Goal: Transaction & Acquisition: Book appointment/travel/reservation

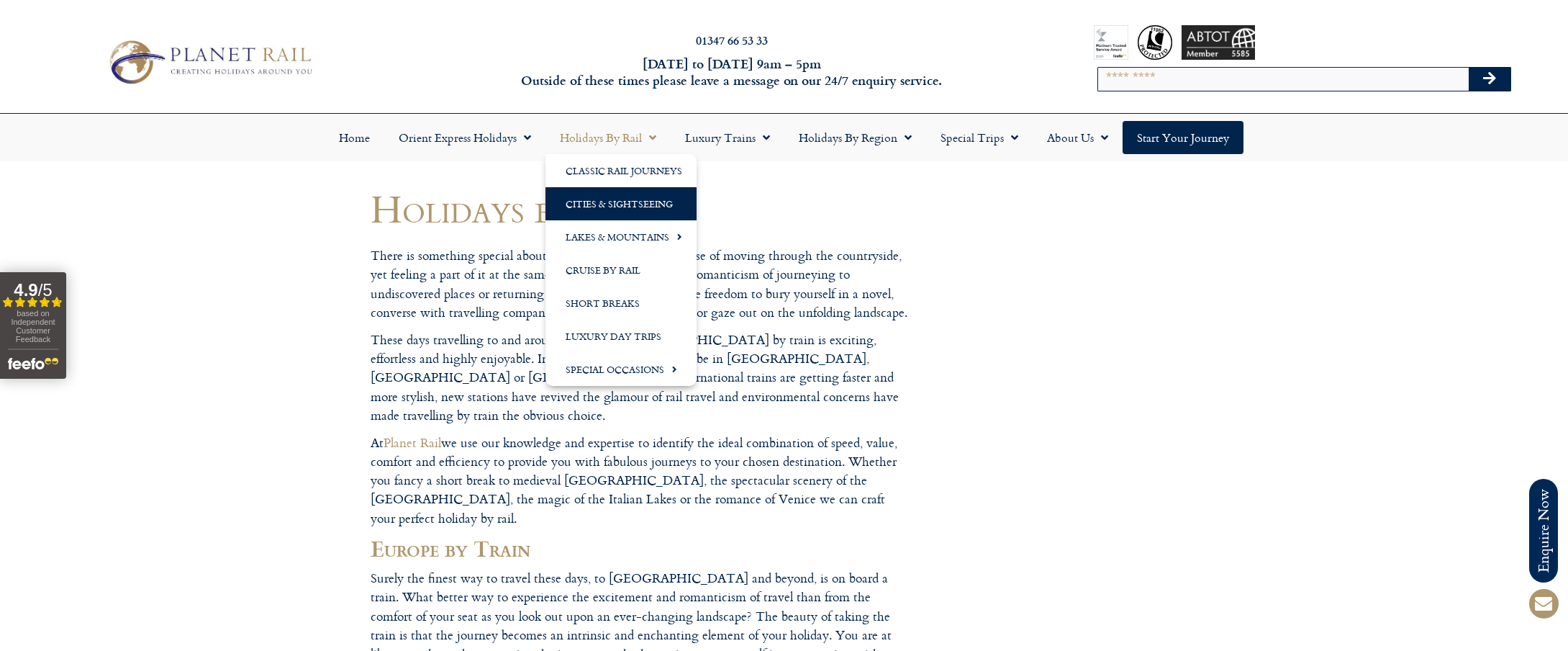
click at [585, 204] on link "Cities & Sightseeing" at bounding box center [621, 204] width 151 height 33
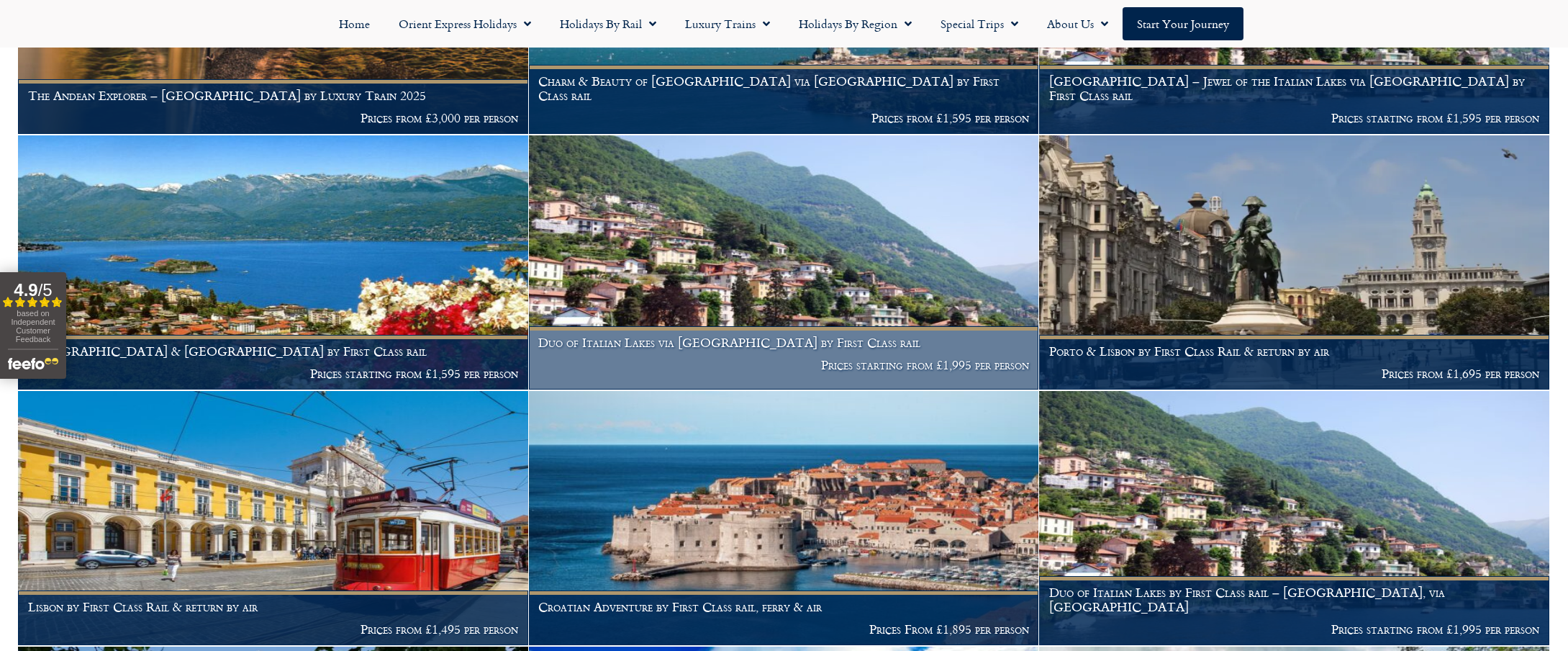
scroll to position [605, 0]
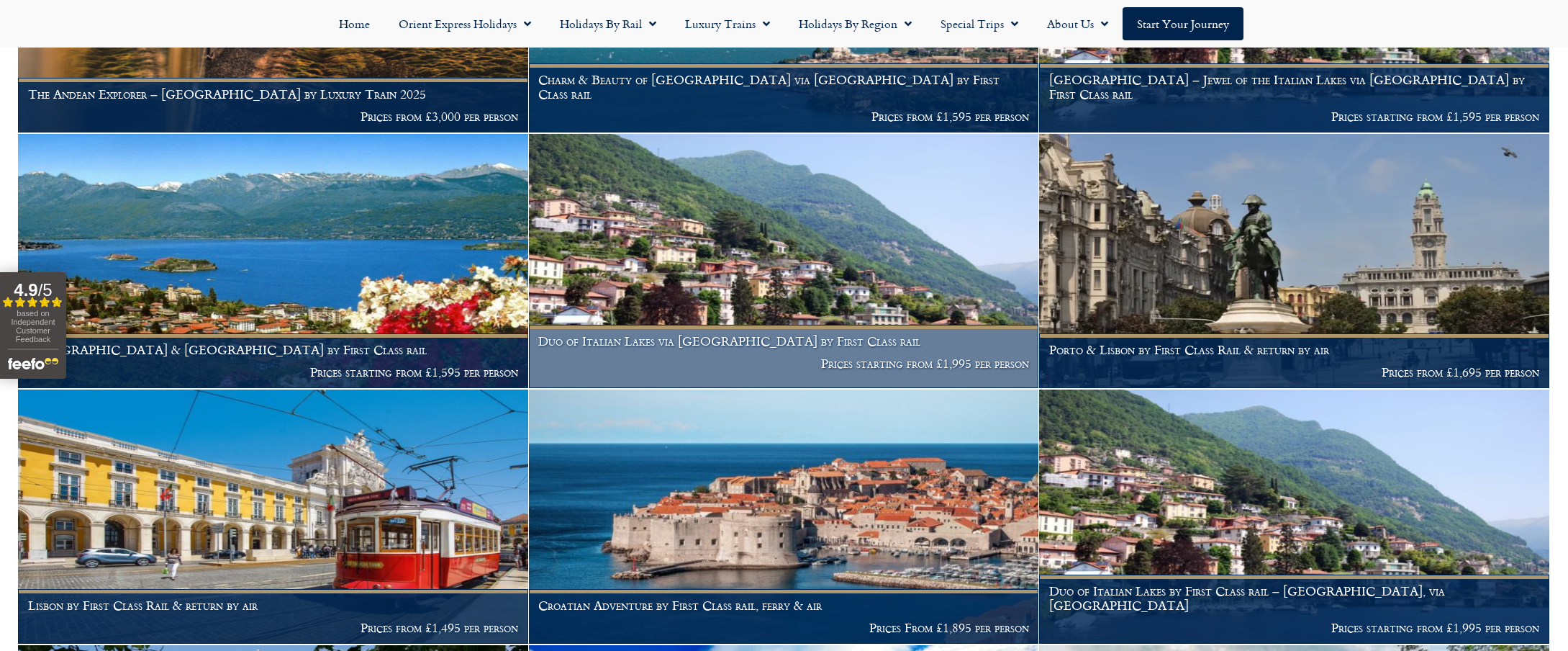
click at [734, 274] on img at bounding box center [784, 261] width 510 height 255
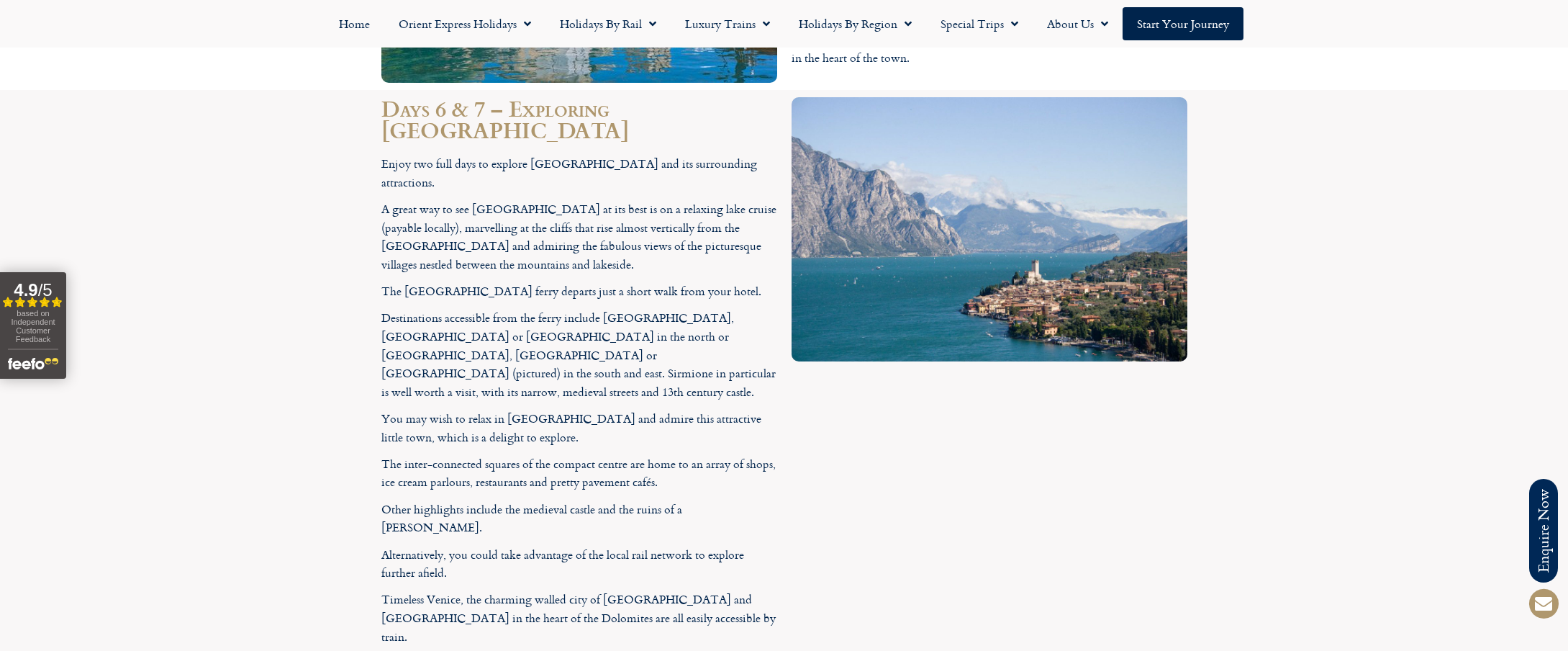
scroll to position [3846, 0]
drag, startPoint x: 792, startPoint y: 338, endPoint x: 892, endPoint y: 387, distance: 111.4
copy p "On arrival in Montreux your hotel for the night is the belle époque Grand Hotel…"
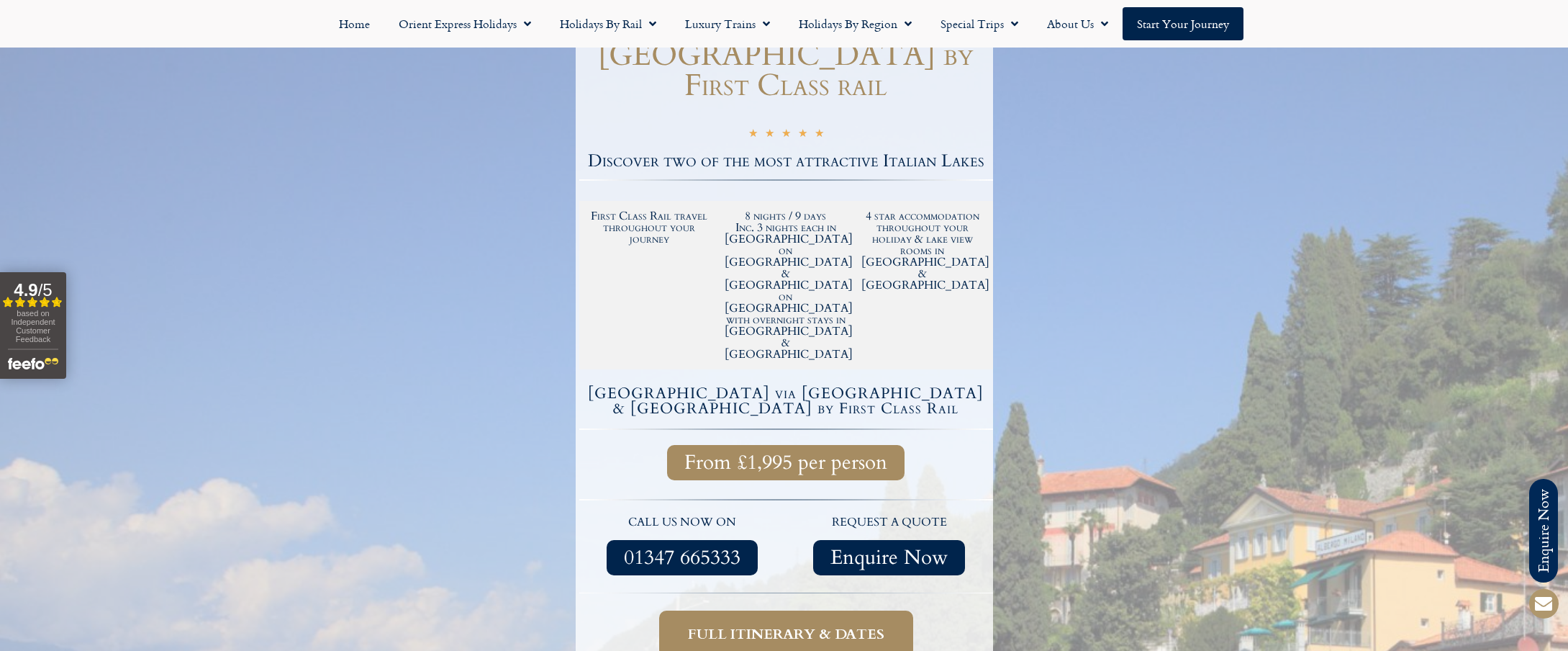
scroll to position [0, 0]
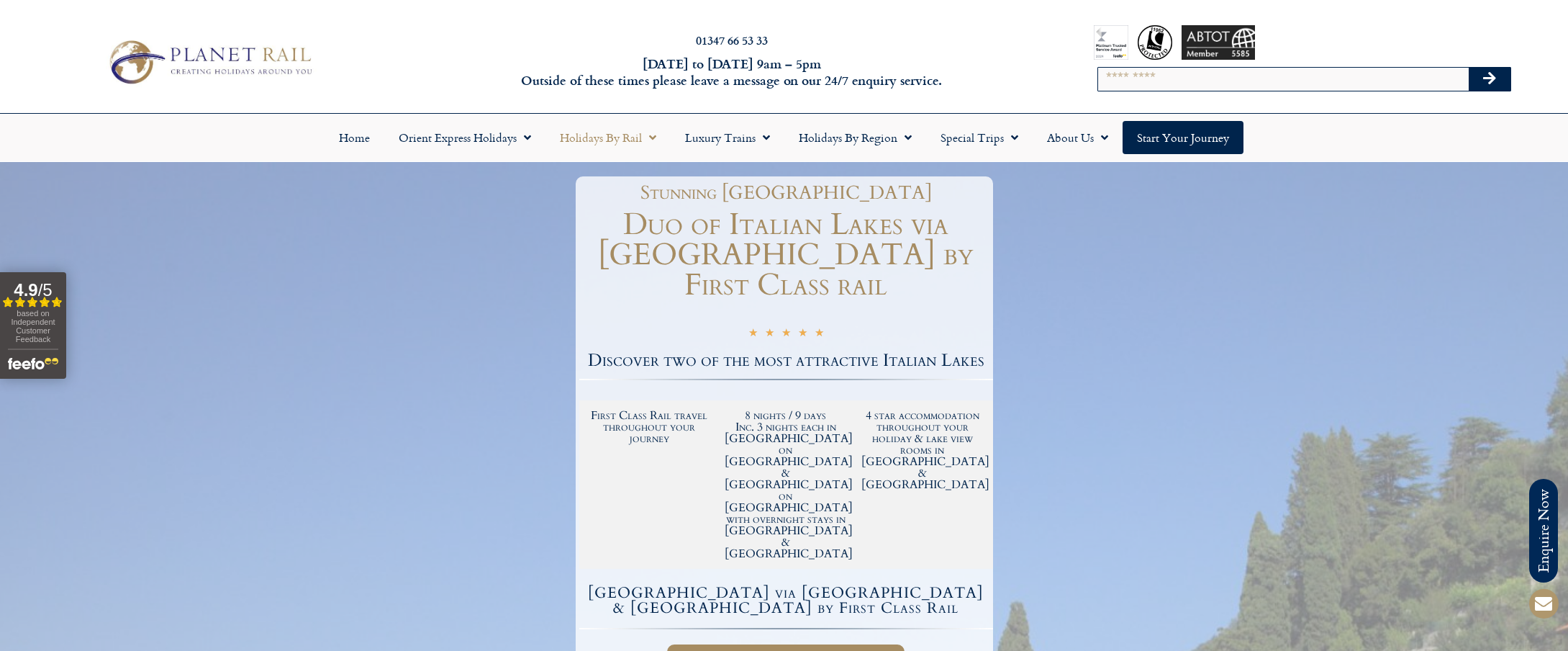
click at [612, 139] on link "Holidays by Rail" at bounding box center [608, 137] width 125 height 33
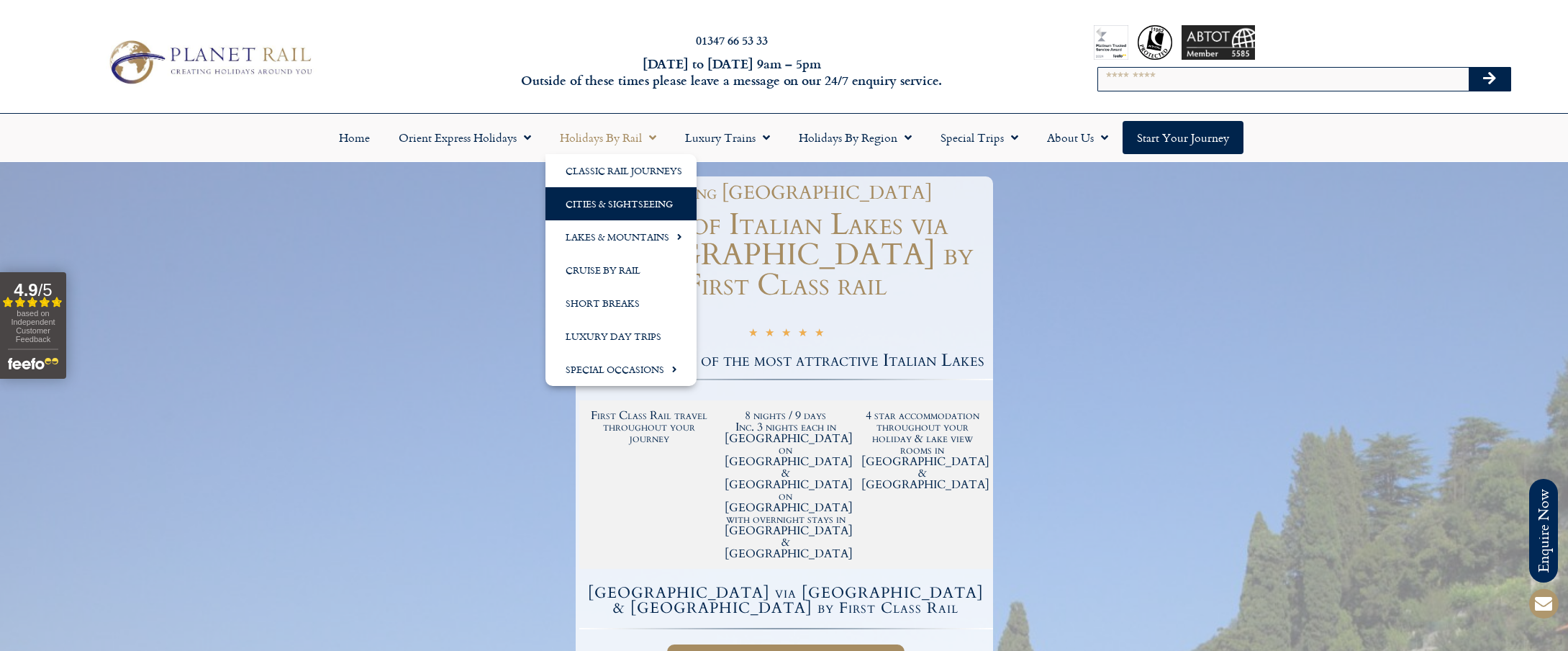
click at [609, 206] on link "Cities & Sightseeing" at bounding box center [621, 204] width 151 height 33
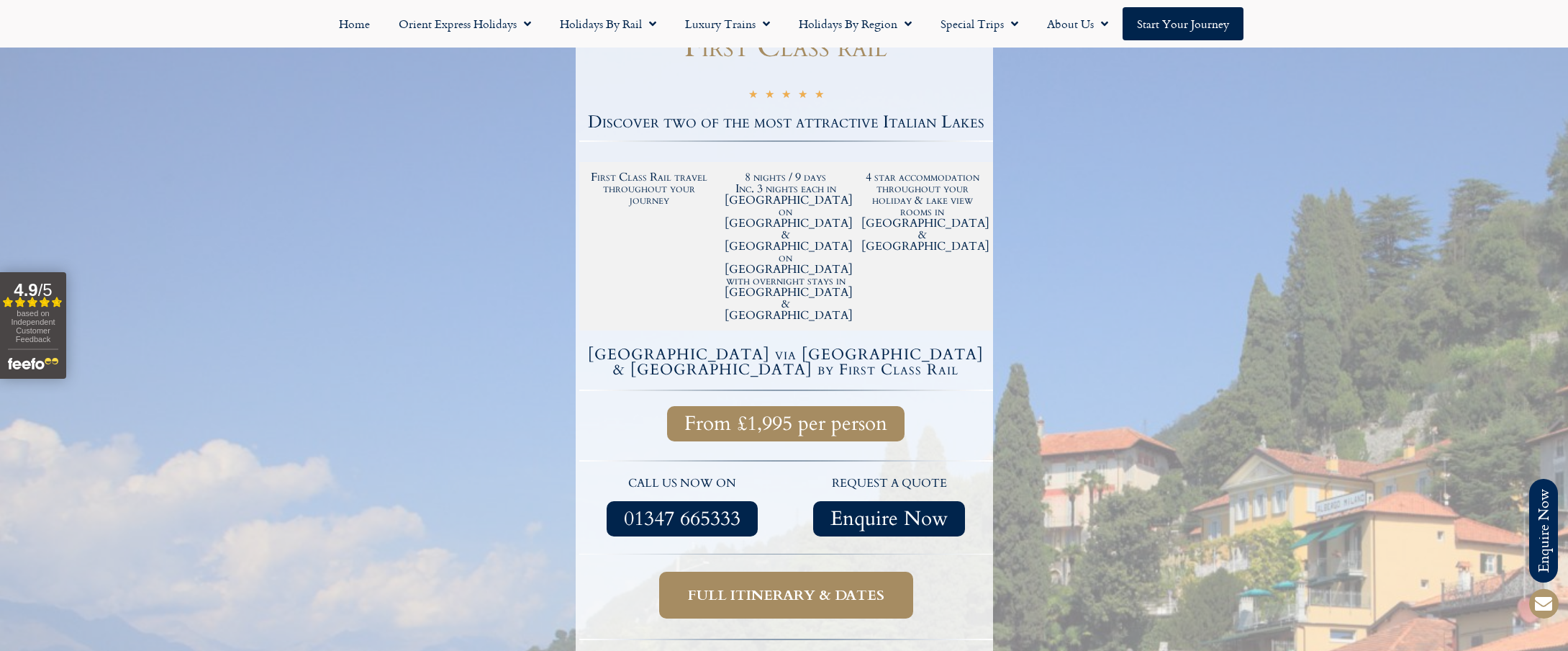
scroll to position [304, 0]
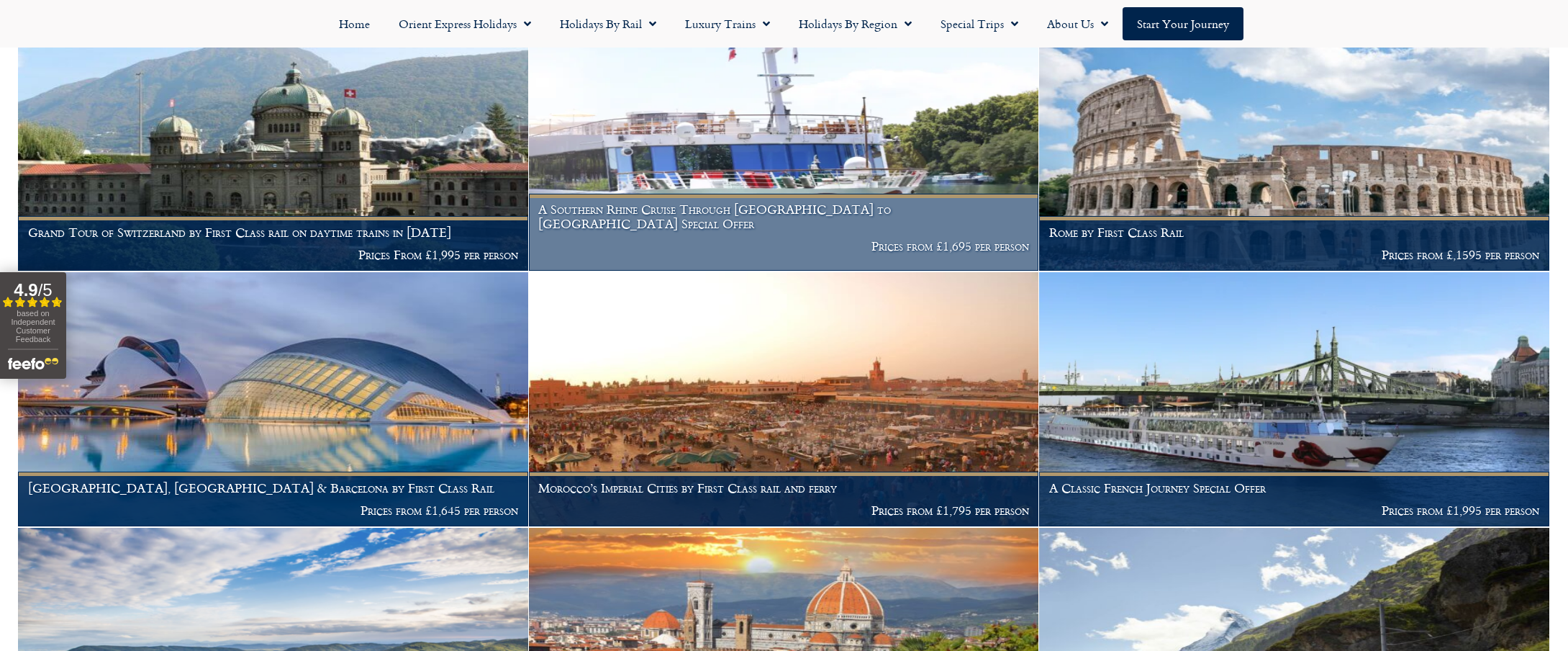
scroll to position [1496, 0]
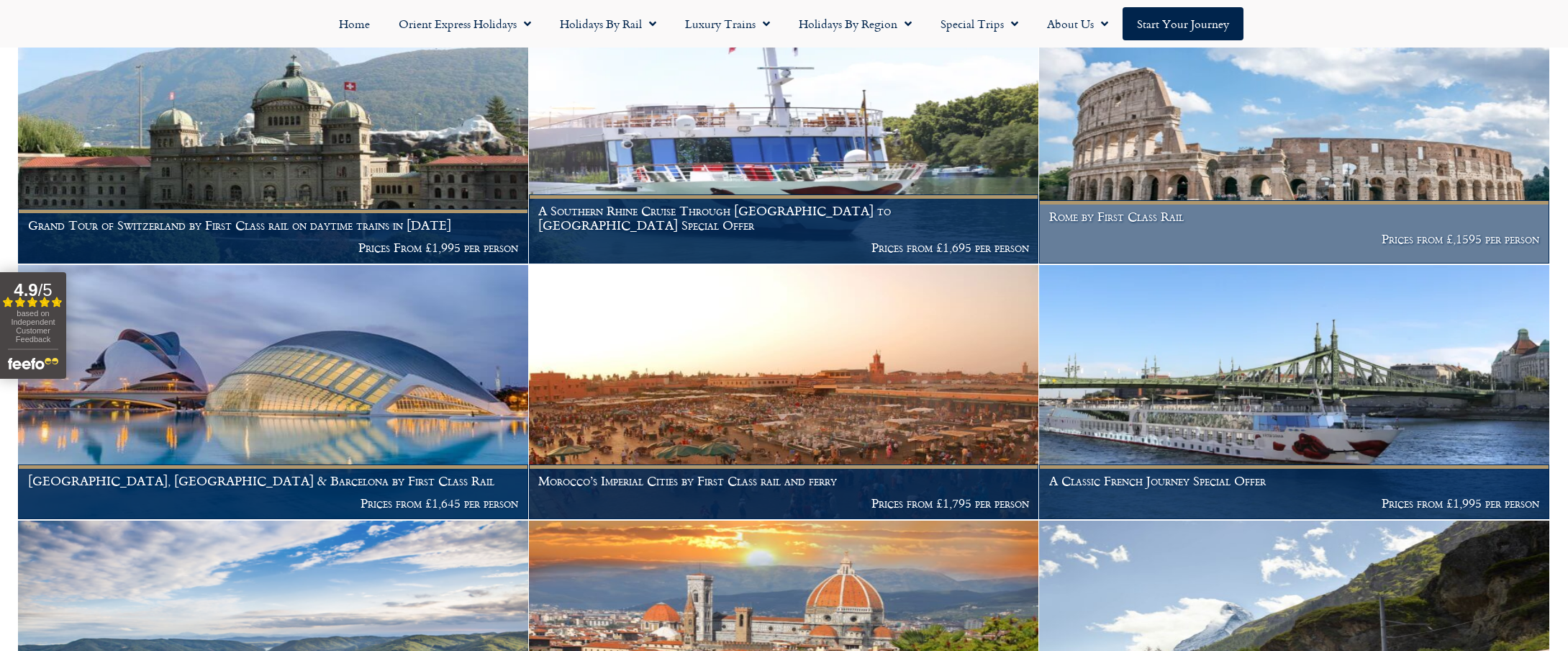
click at [1143, 165] on img at bounding box center [1295, 136] width 510 height 255
click at [1140, 209] on h1 "Rome by First Class Rail" at bounding box center [1295, 216] width 491 height 14
click at [1138, 209] on h1 "Rome by First Class Rail" at bounding box center [1295, 216] width 491 height 14
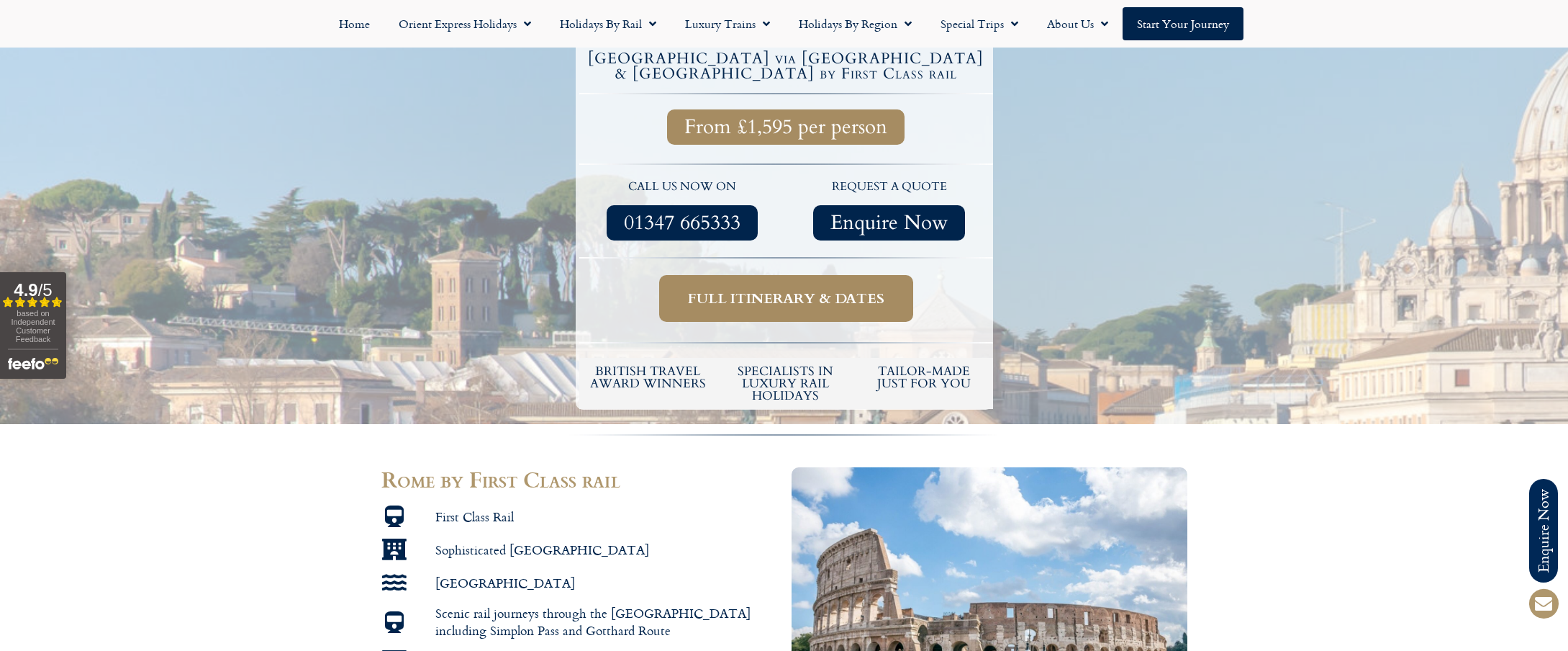
scroll to position [439, 0]
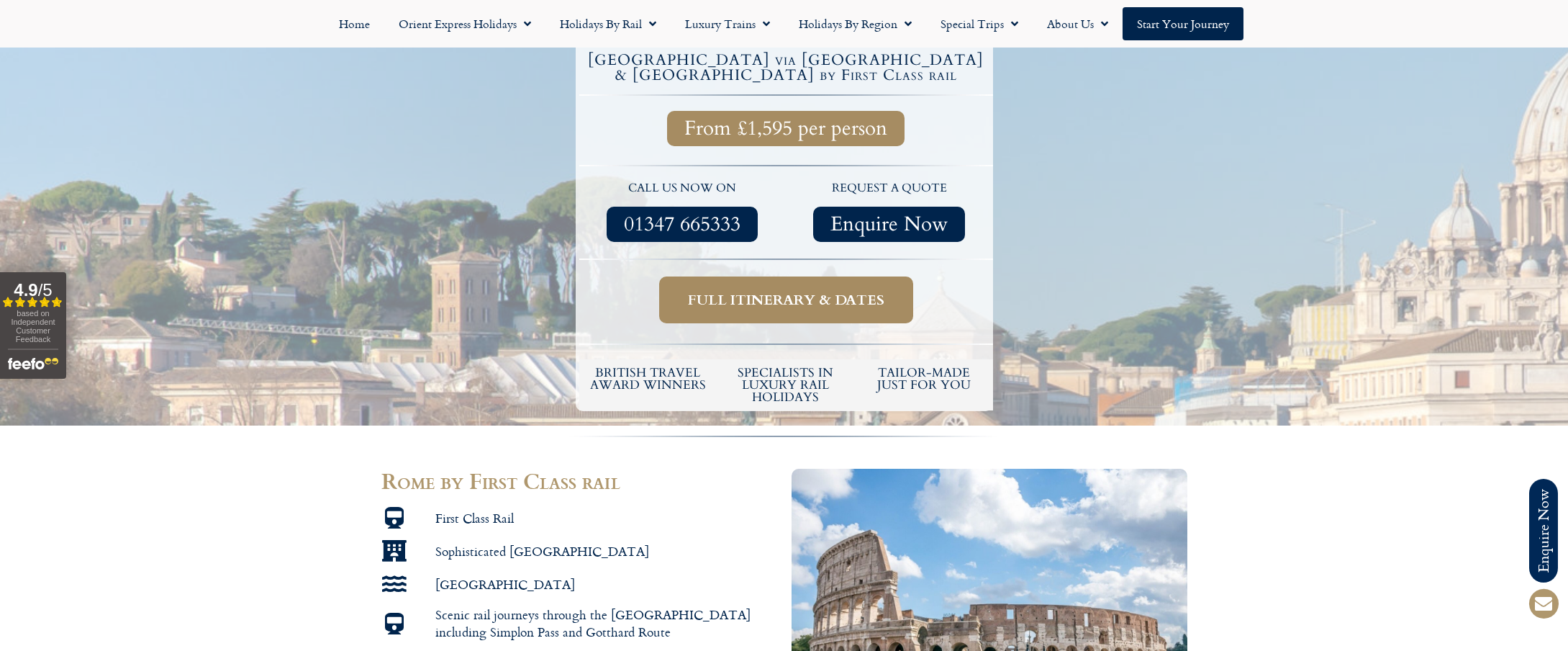
click at [711, 291] on span "Full itinerary & dates" at bounding box center [786, 300] width 196 height 18
click at [779, 291] on span "Full itinerary & dates" at bounding box center [786, 300] width 196 height 18
click at [775, 291] on span "Full itinerary & dates" at bounding box center [786, 300] width 196 height 18
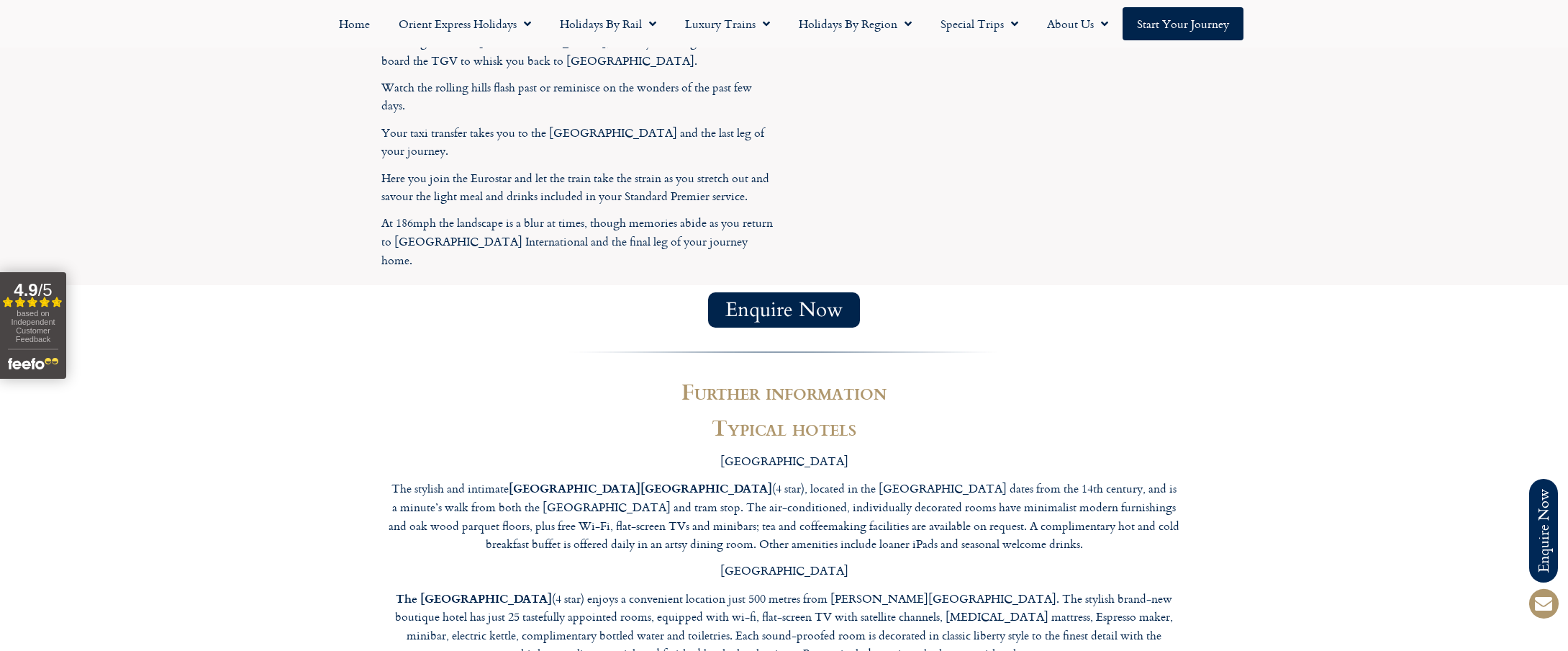
scroll to position [3421, 0]
click at [392, 591] on p "The Liberty Boutique Hotel (4 star) enjoys a convenient location just 500 metre…" at bounding box center [784, 628] width 792 height 74
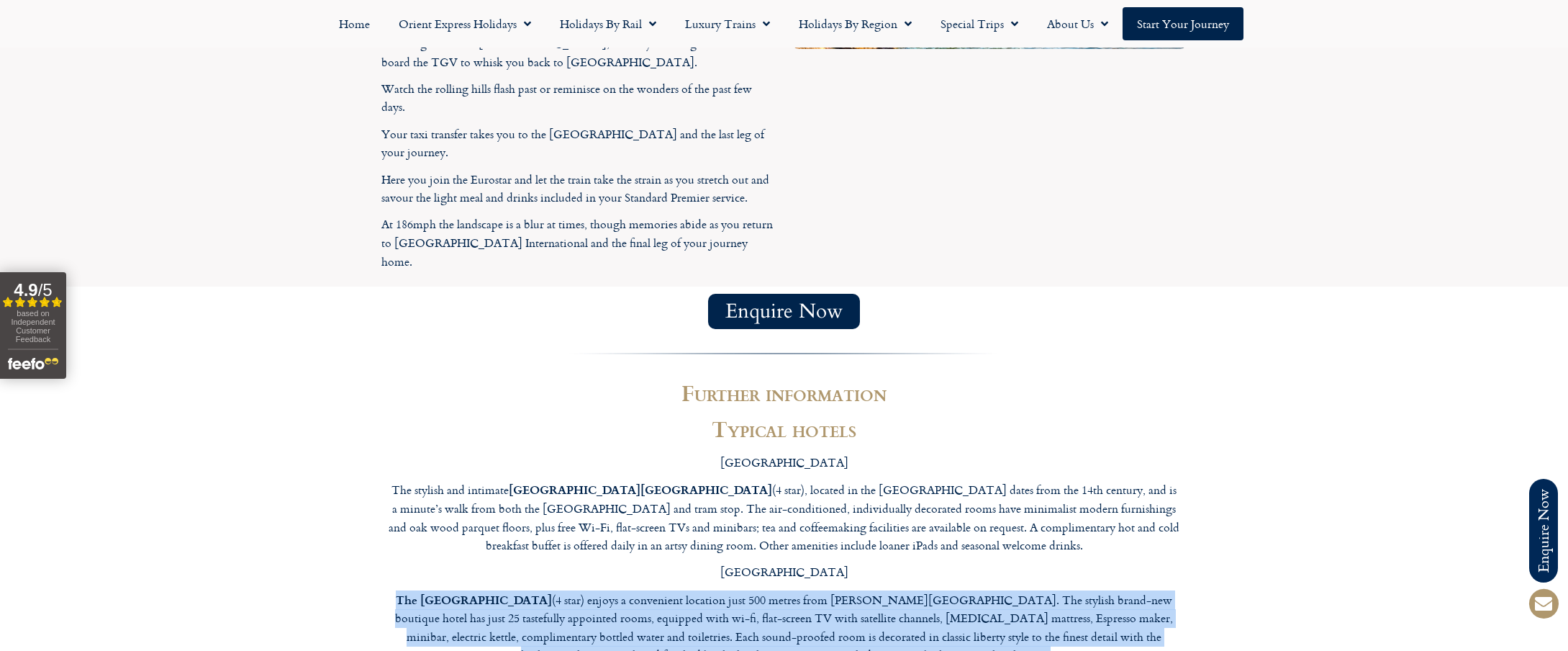
drag, startPoint x: 394, startPoint y: 223, endPoint x: 908, endPoint y: 481, distance: 575.1
copy div "The Liberty Boutique Hotel (4 star) enjoys a convenient location just 500 metre…"
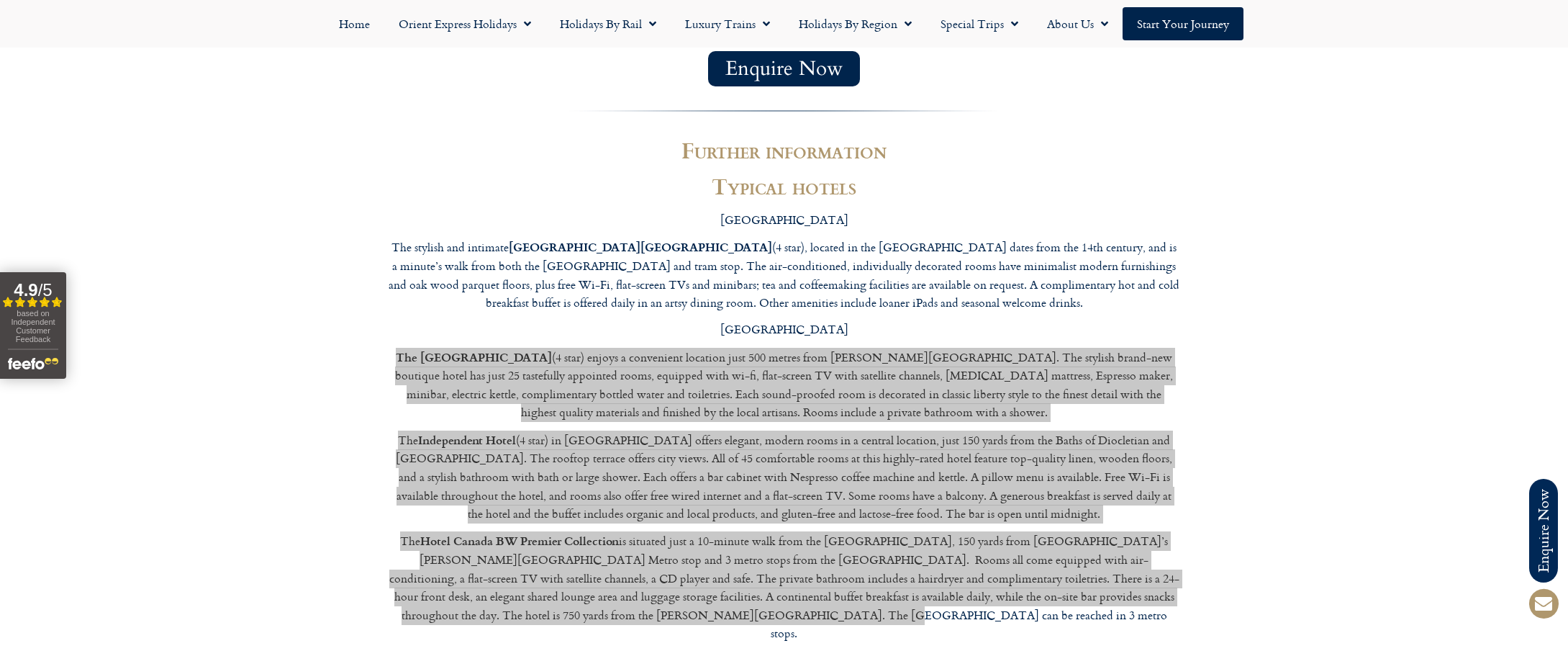
scroll to position [3698, 0]
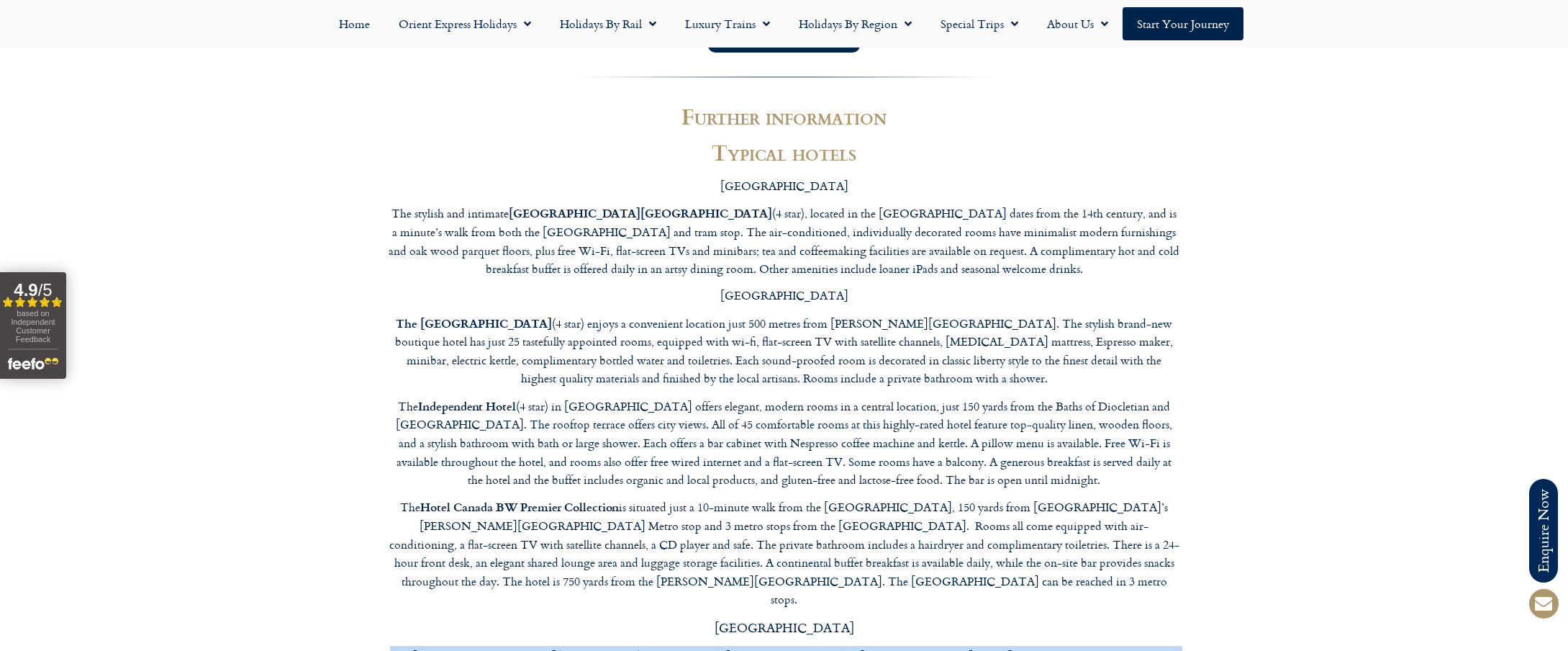
drag, startPoint x: 404, startPoint y: 260, endPoint x: 1072, endPoint y: 297, distance: 669.0
copy p "The Grand Hotel Suisse Majestic (4-star superior) is a traditional Belle-Époque…"
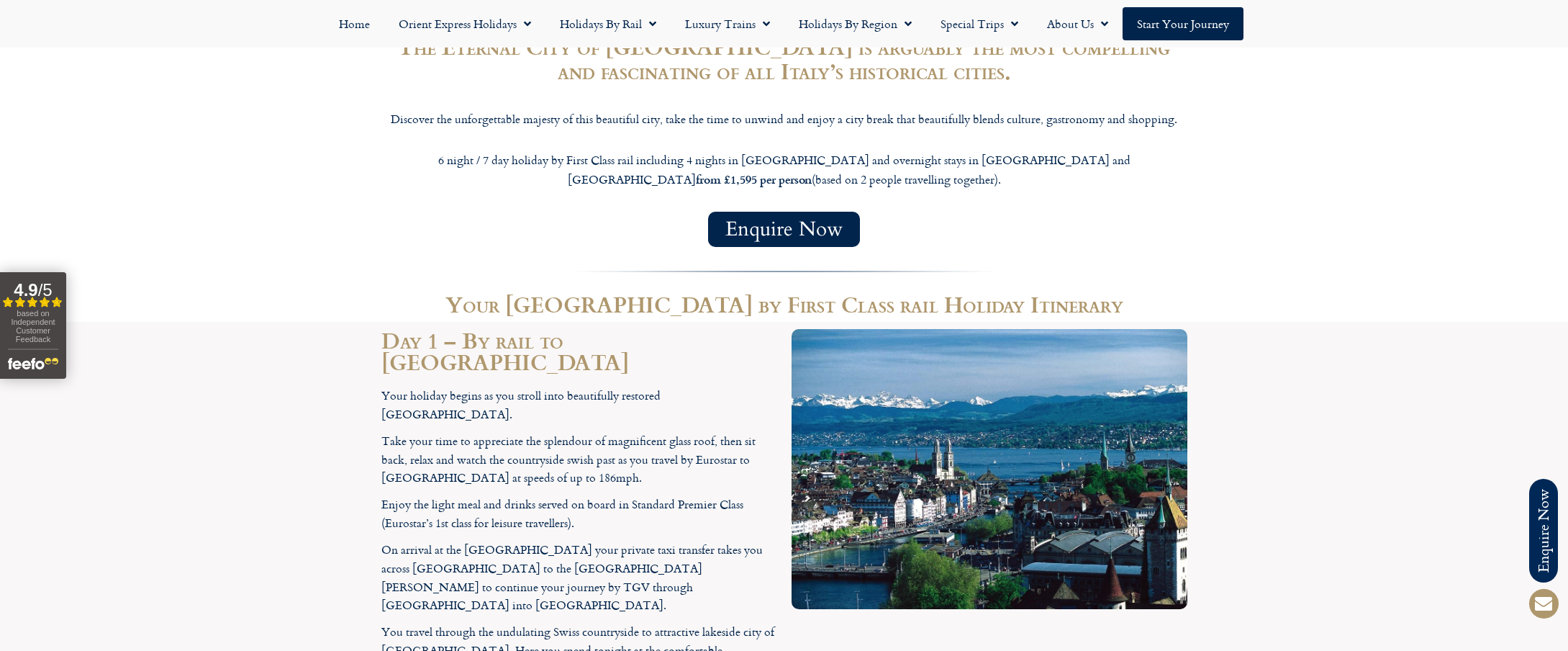
scroll to position [1199, 0]
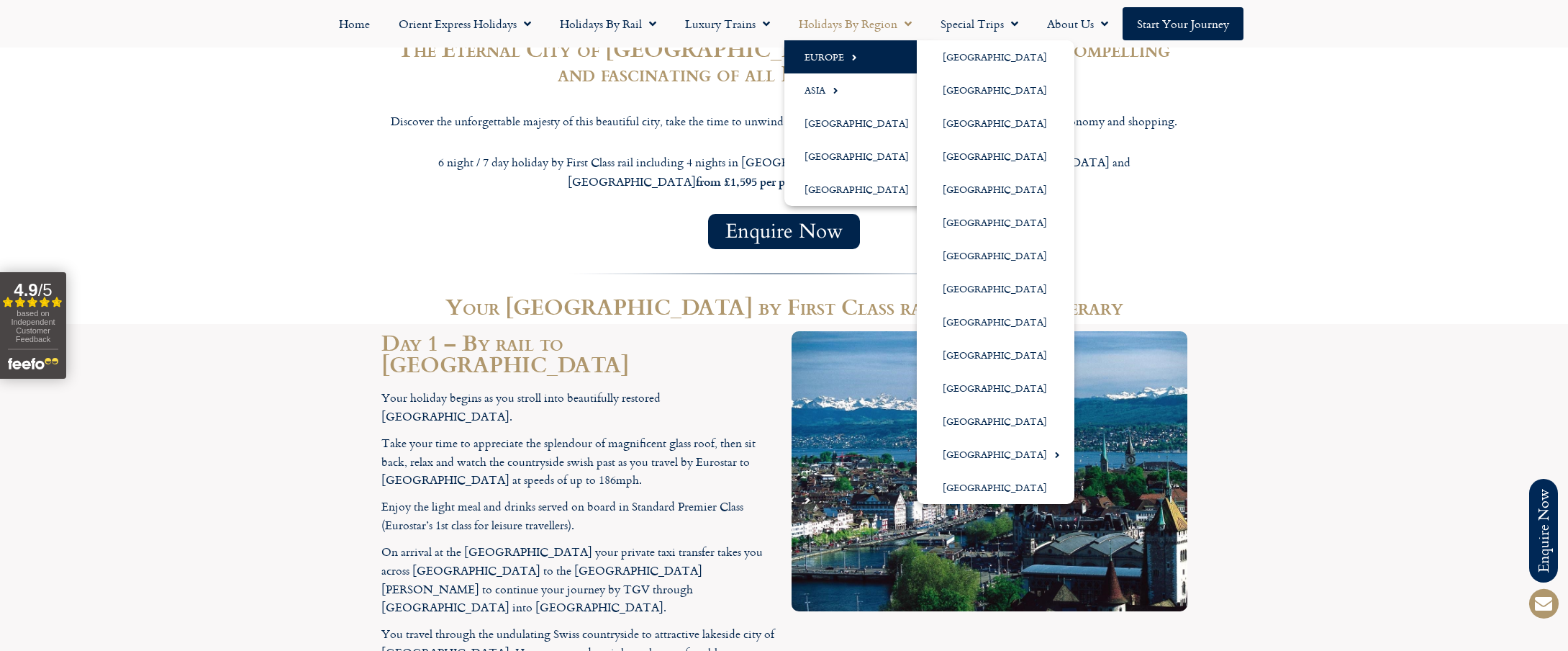
click at [858, 57] on link "Europe" at bounding box center [860, 57] width 152 height 33
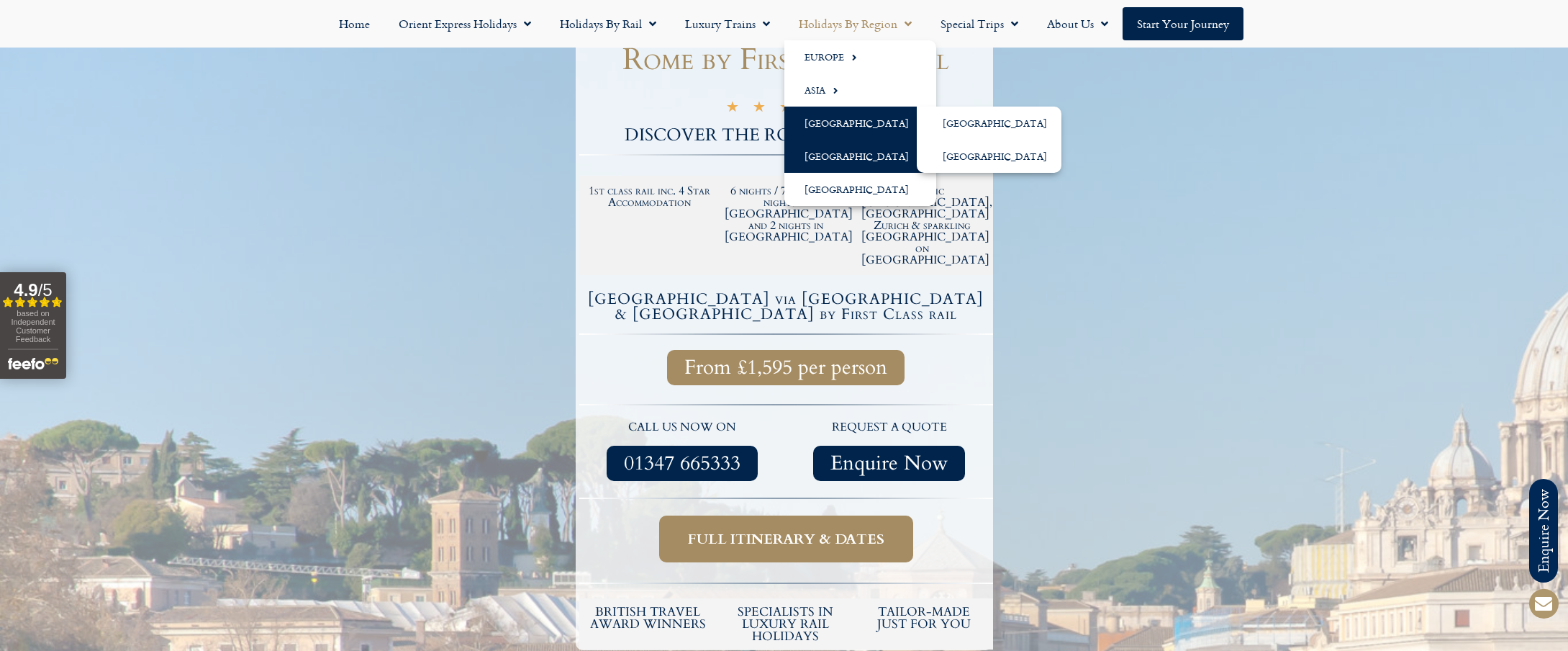
scroll to position [201, 0]
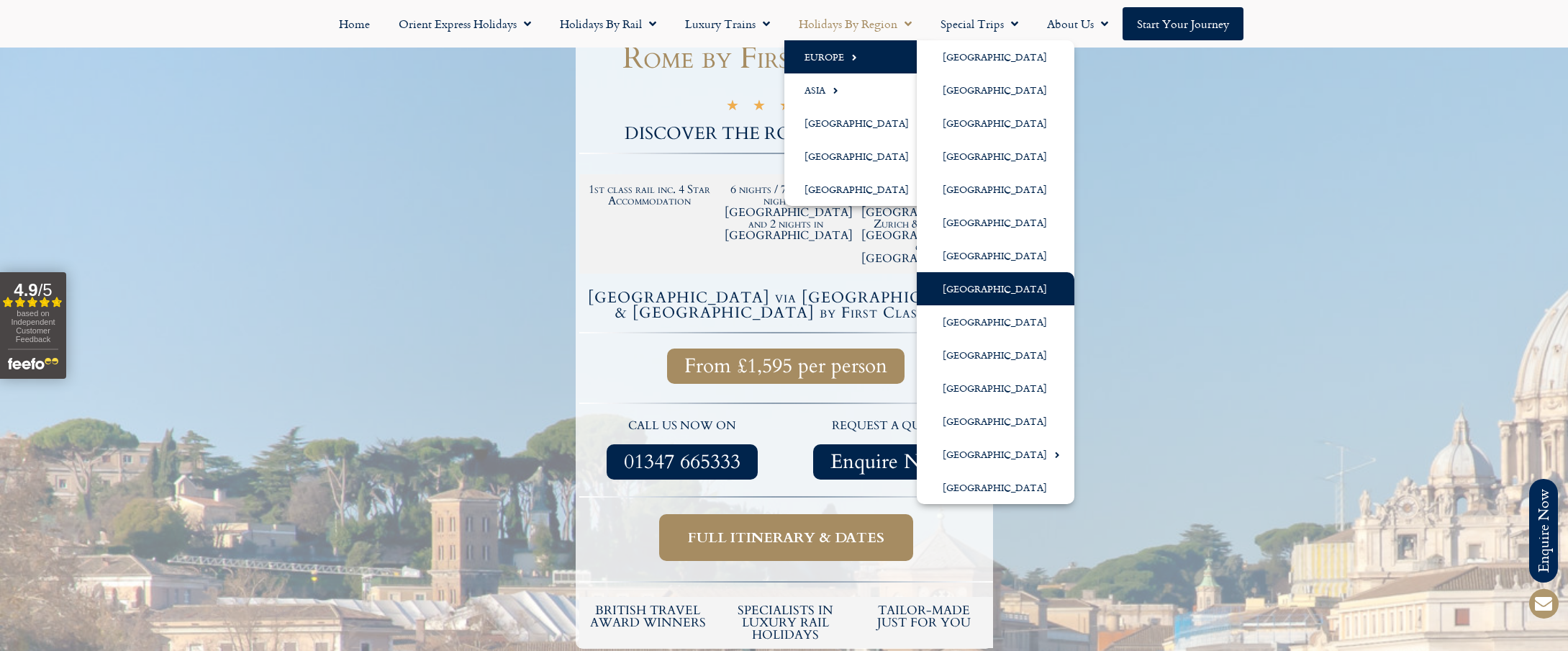
click at [969, 288] on link "[GEOGRAPHIC_DATA]" at bounding box center [996, 288] width 158 height 33
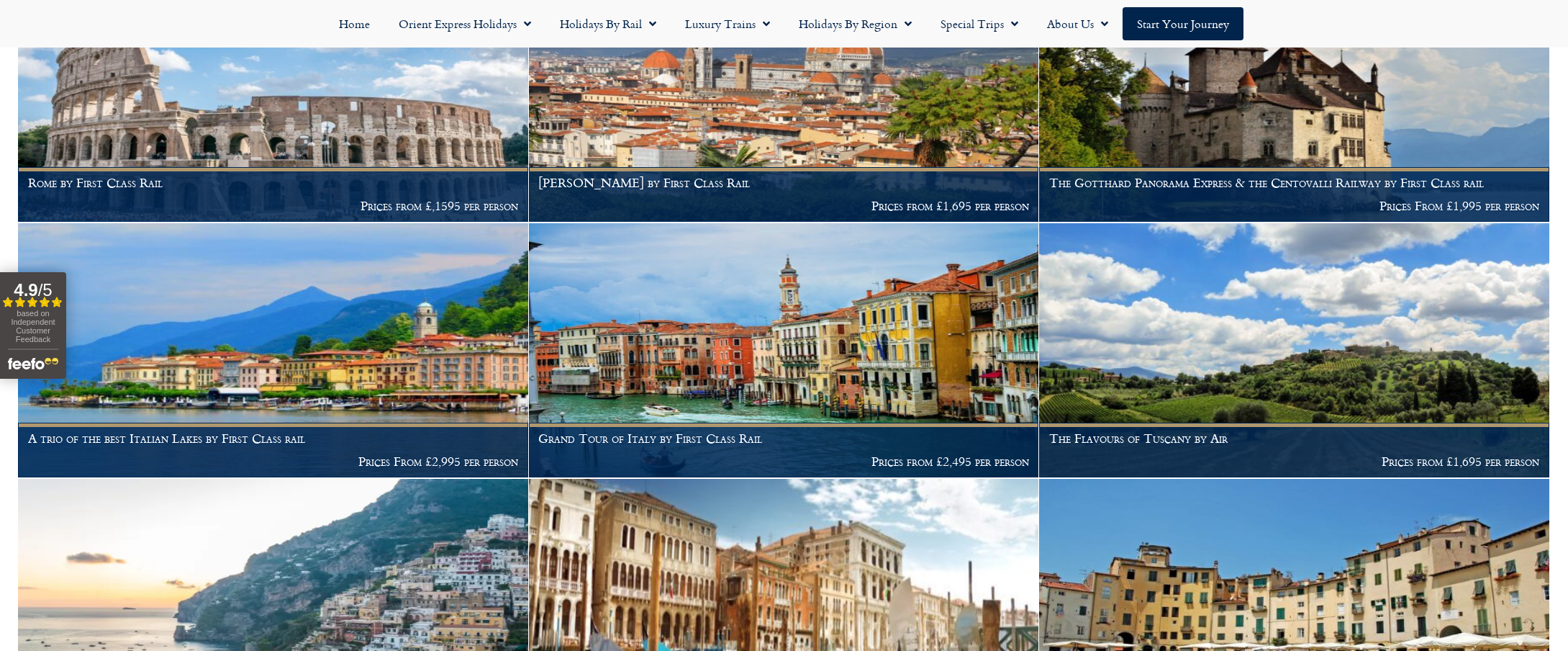
scroll to position [1273, 0]
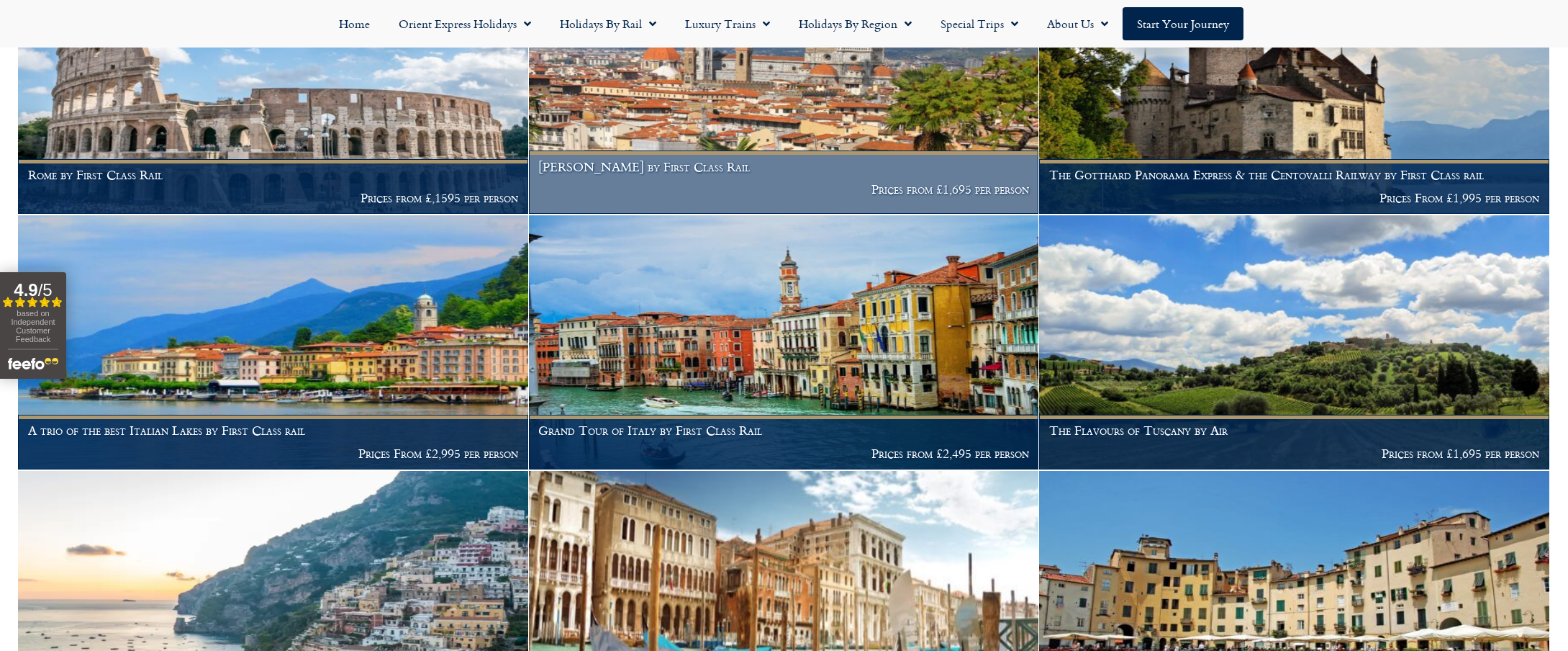
click at [697, 160] on h1 "Florence by First Class Rail" at bounding box center [784, 167] width 491 height 14
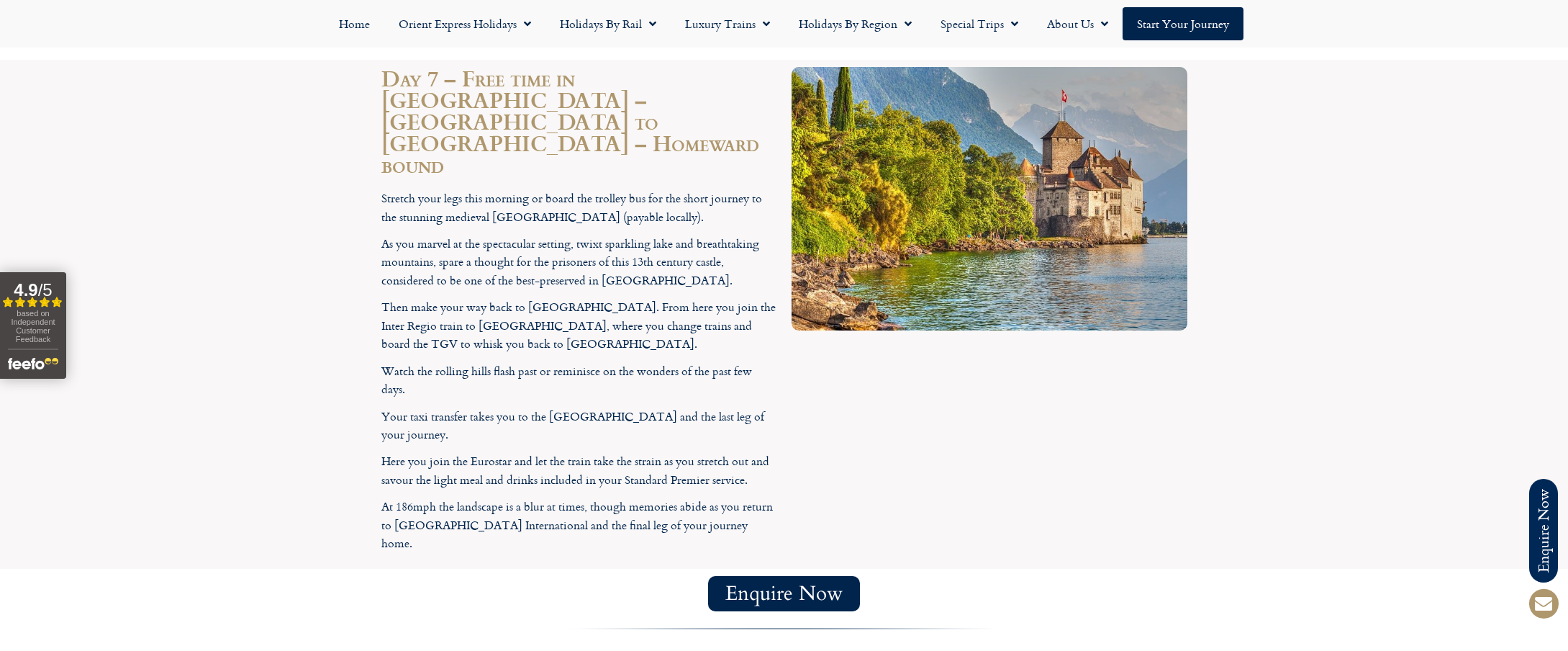
scroll to position [3442, 0]
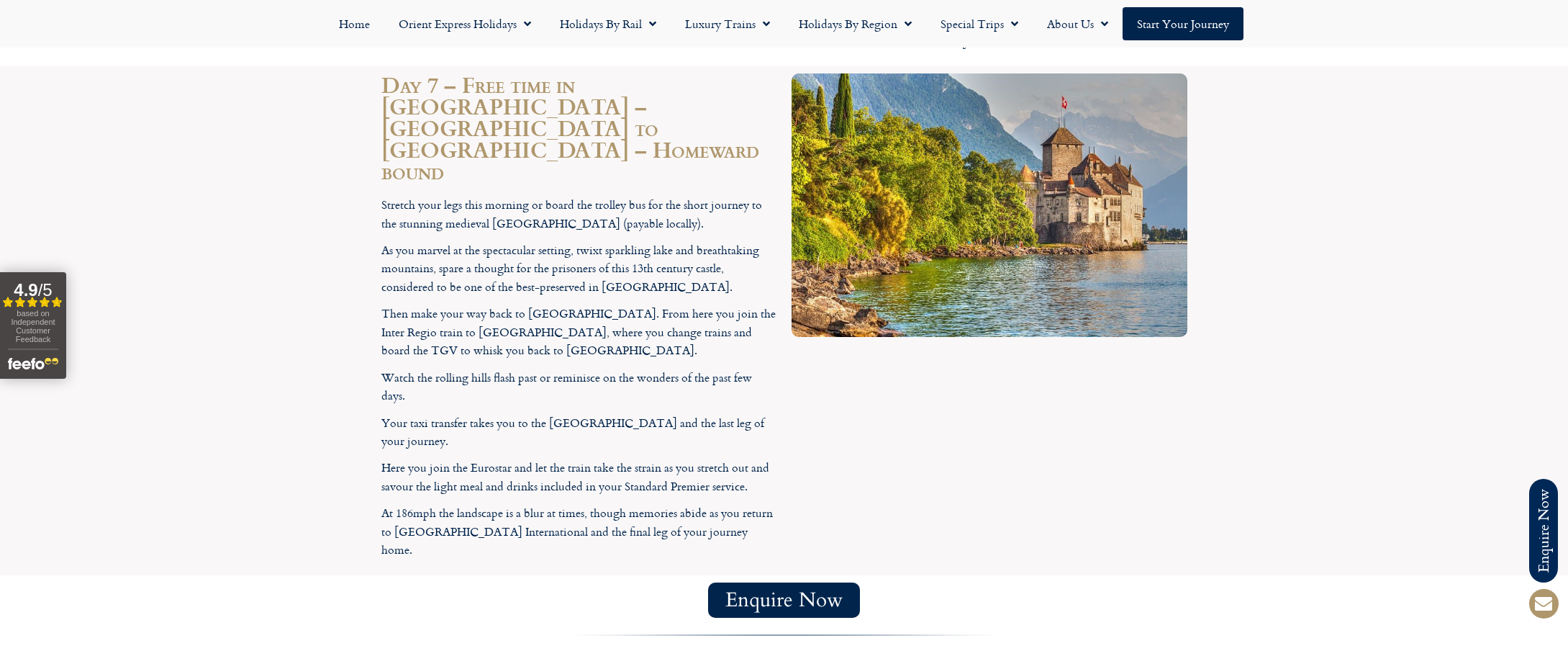
drag, startPoint x: 399, startPoint y: 334, endPoint x: 867, endPoint y: 391, distance: 471.5
copy p "The family run Hotel Rapallo (4 star) has been recently refurbished inside and …"
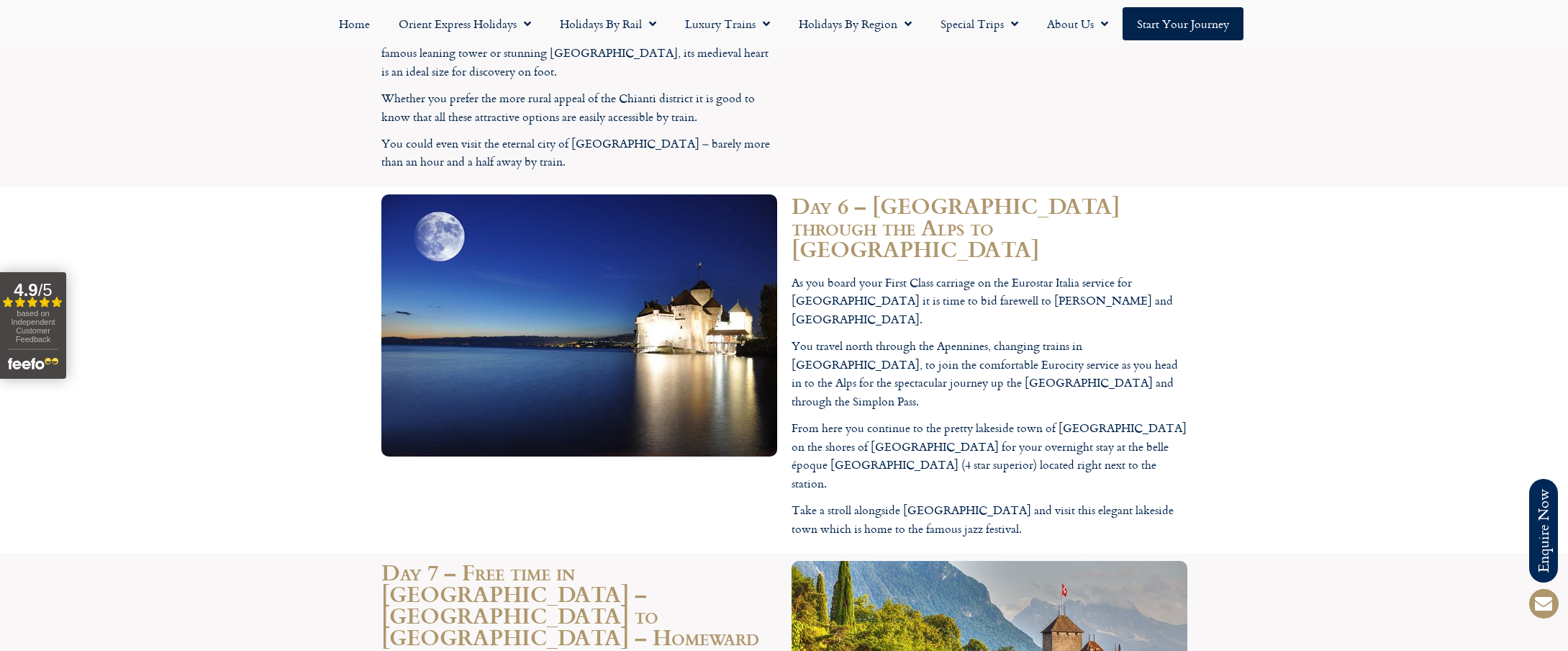
scroll to position [2954, 0]
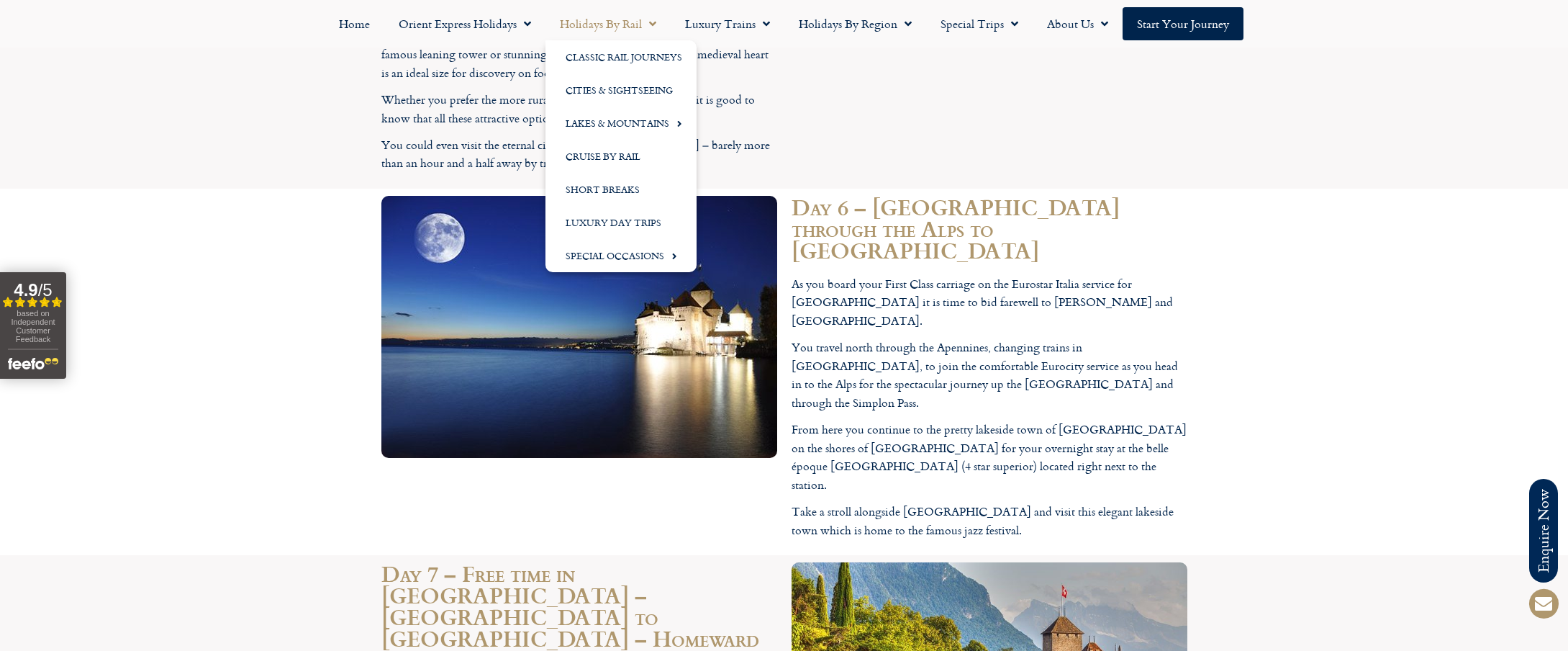
click at [653, 23] on span "Menu" at bounding box center [648, 23] width 14 height 26
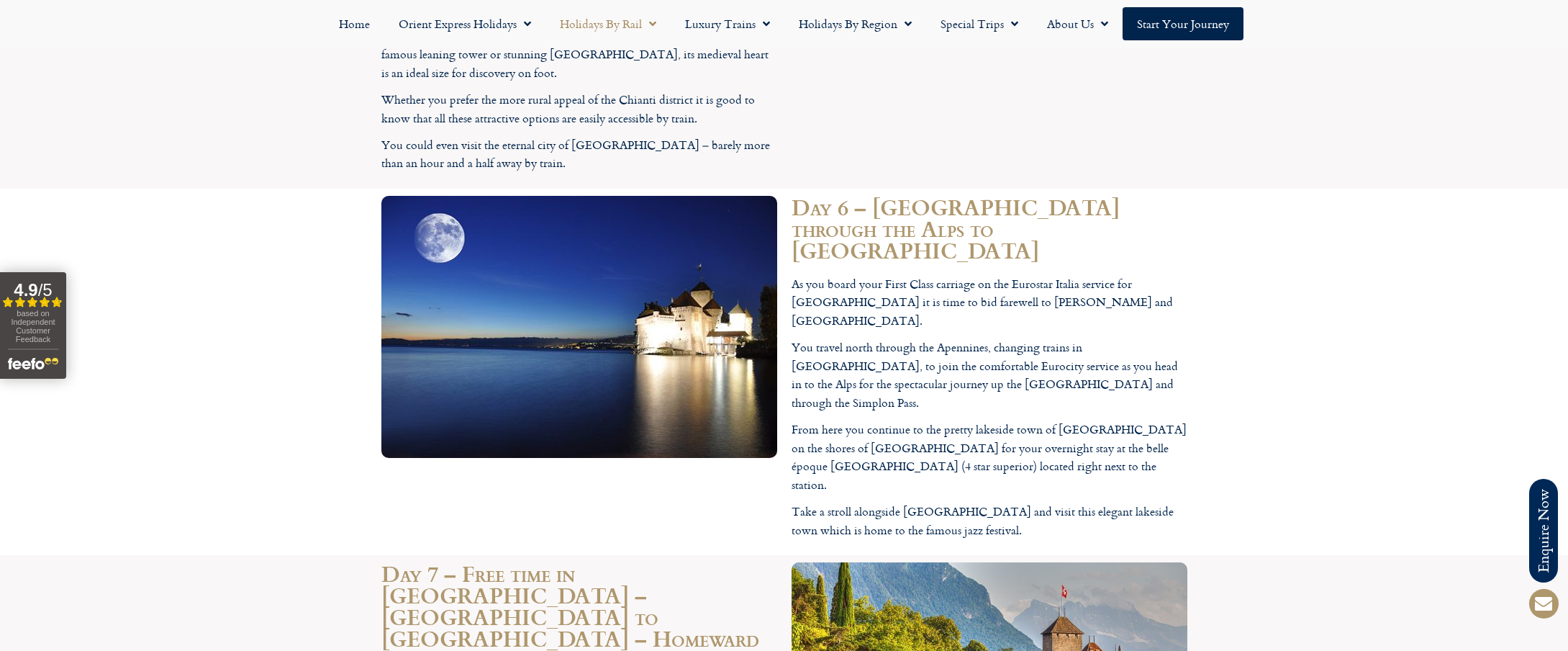
click at [653, 23] on span "Menu" at bounding box center [648, 23] width 14 height 26
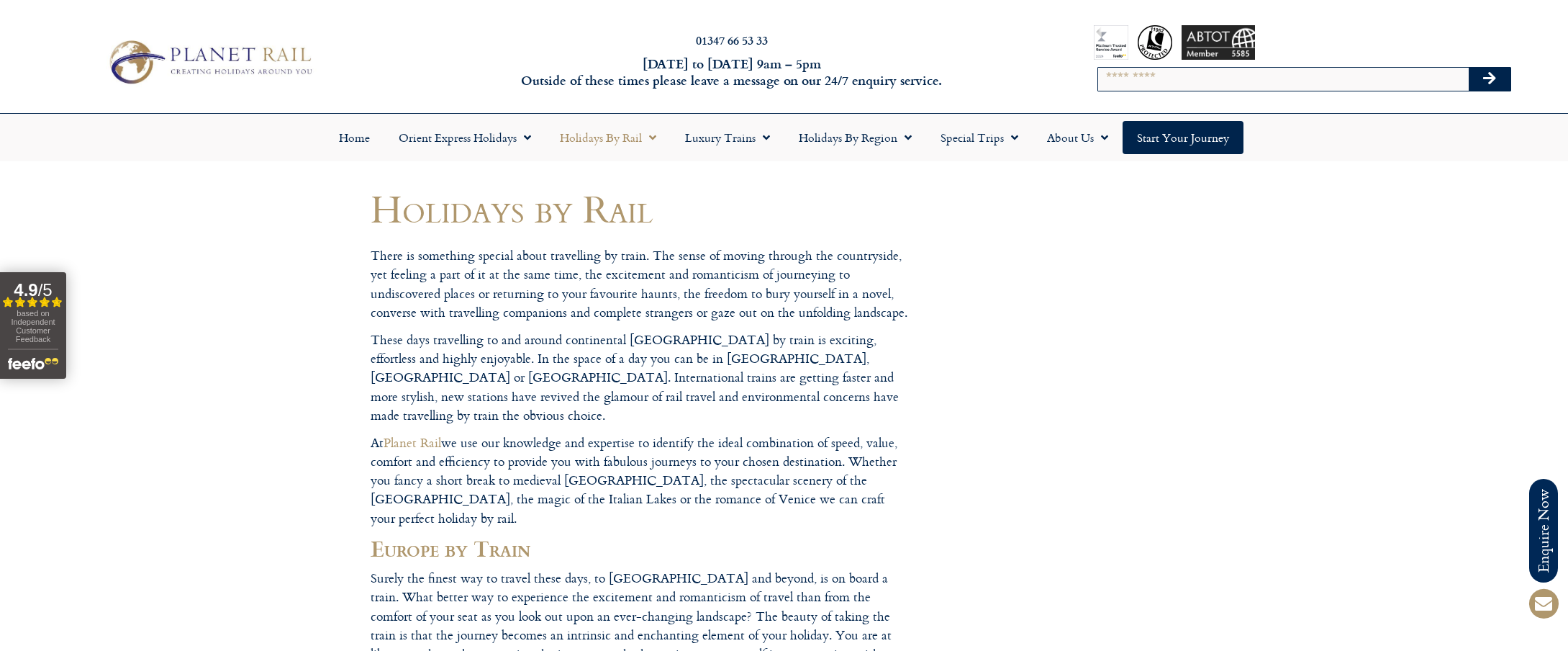
click at [1114, 80] on input "Search" at bounding box center [1283, 79] width 371 height 23
type input "*****"
click at [1469, 68] on button "Search" at bounding box center [1489, 79] width 42 height 23
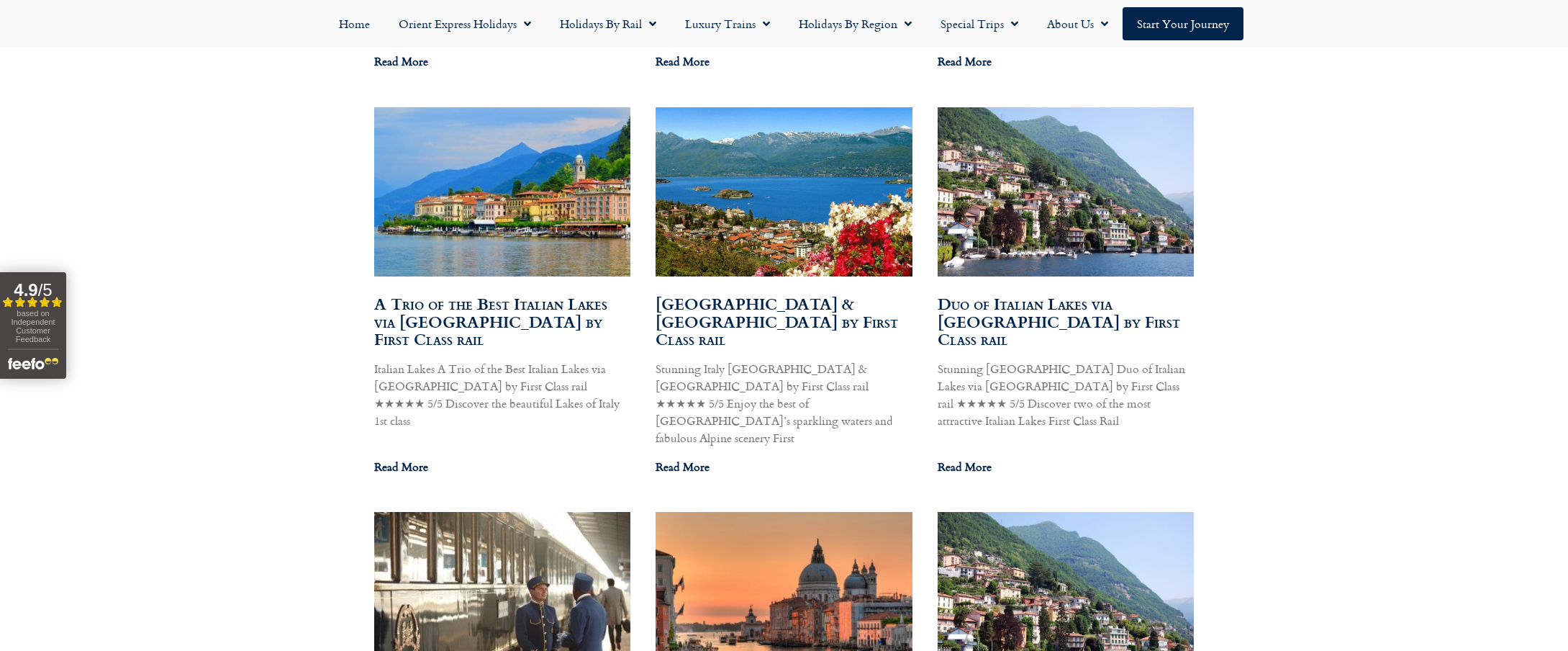
scroll to position [1233, 0]
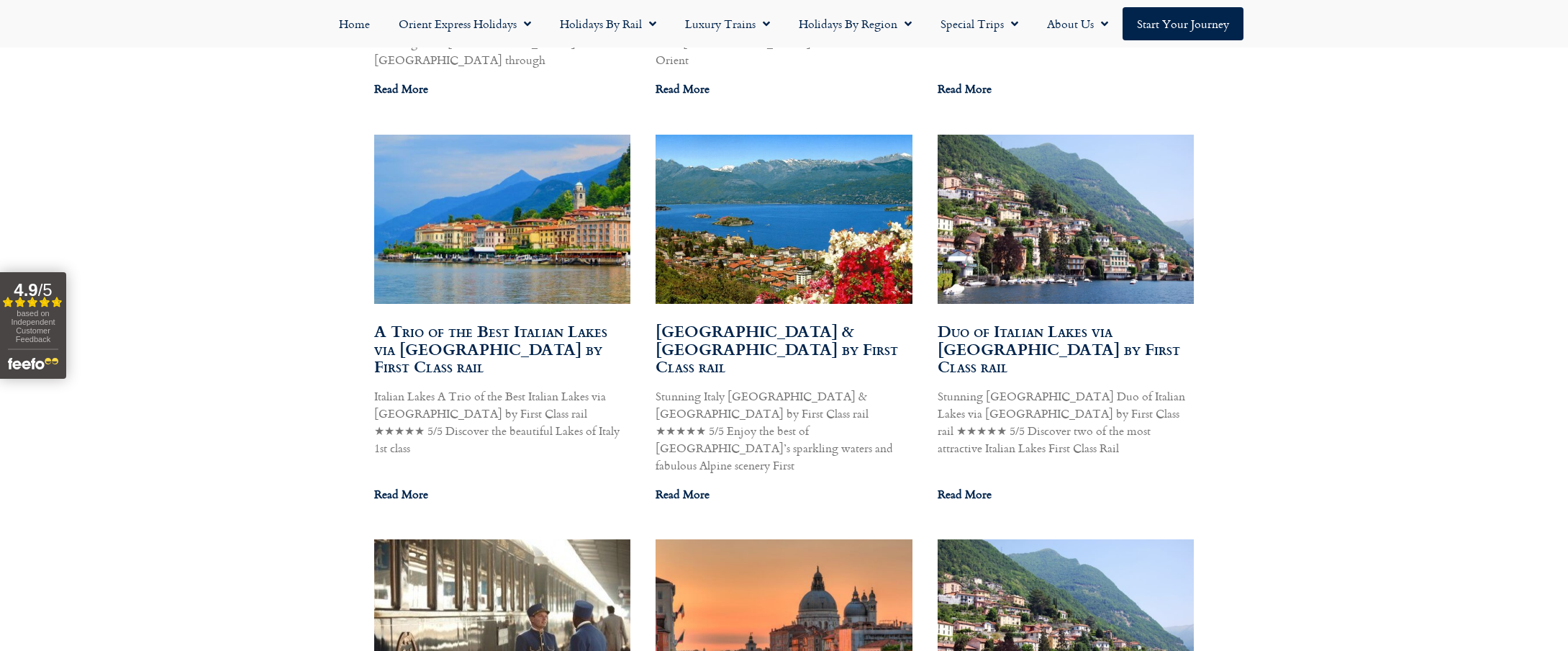
click at [516, 319] on link "A Trio of the Best Italian Lakes via Locarno by First Class rail" at bounding box center [491, 348] width 233 height 60
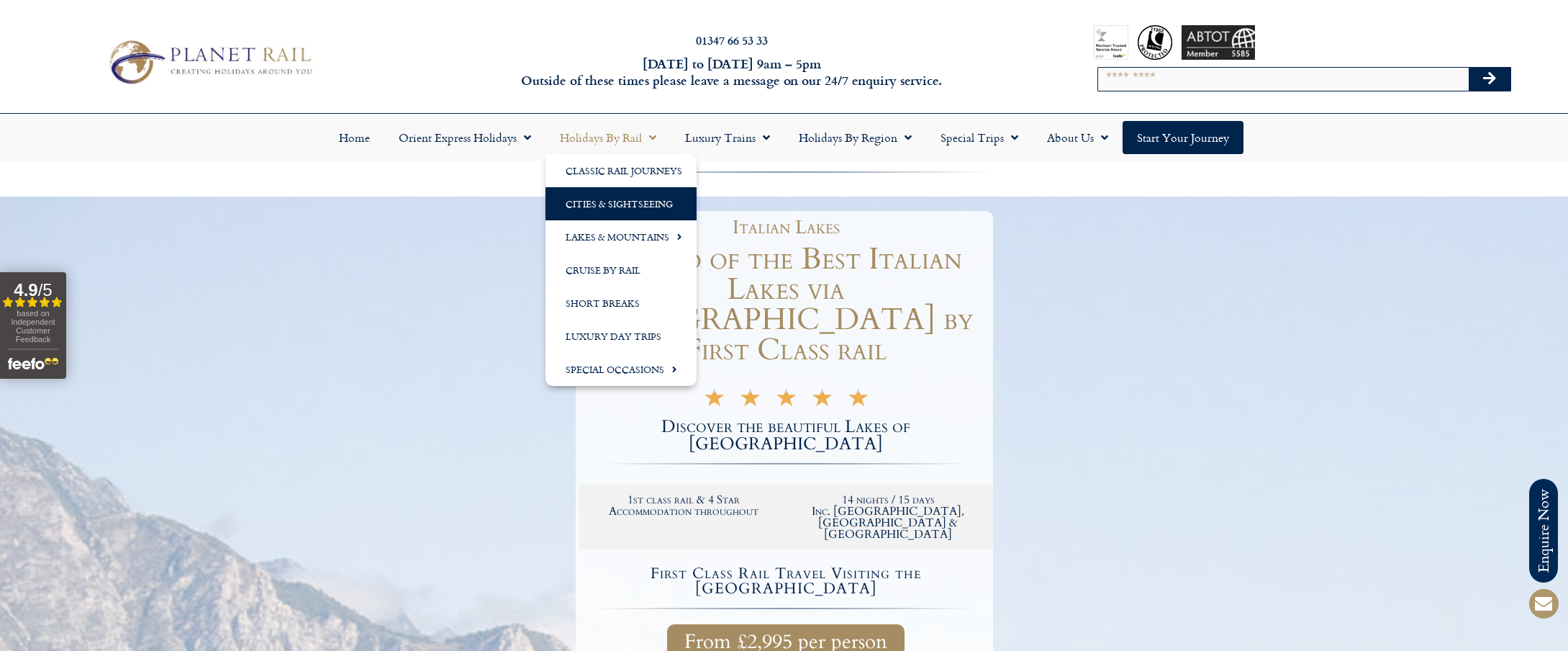
click at [641, 207] on link "Cities & Sightseeing" at bounding box center [621, 204] width 151 height 33
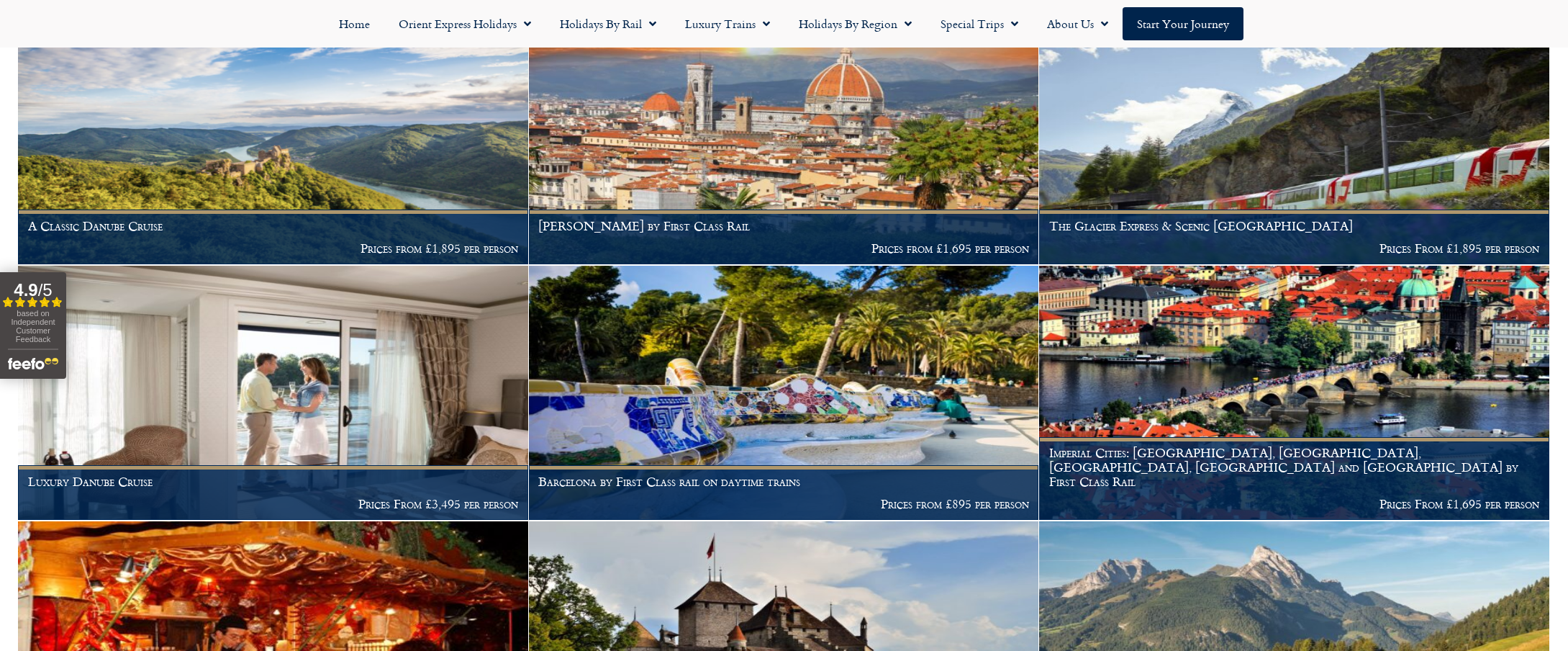
scroll to position [2009, 0]
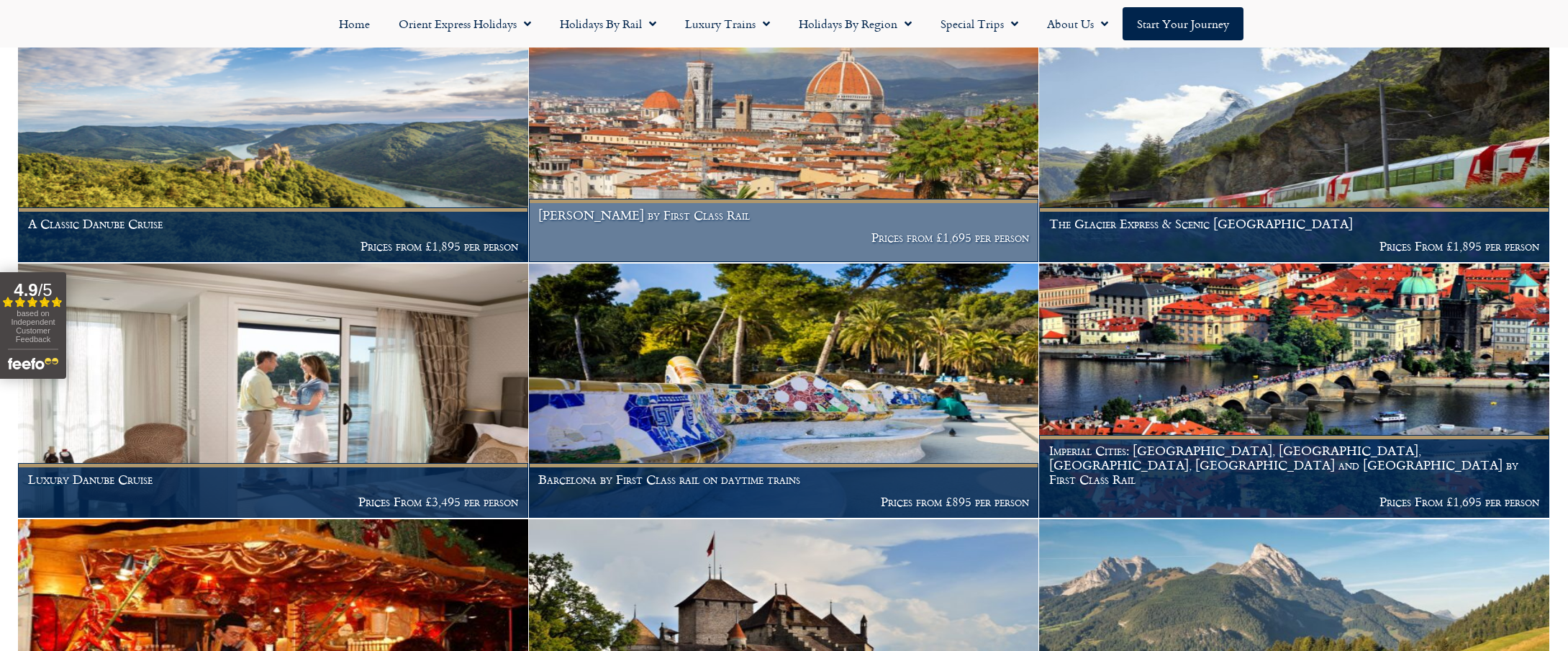
click at [706, 162] on img at bounding box center [784, 134] width 510 height 255
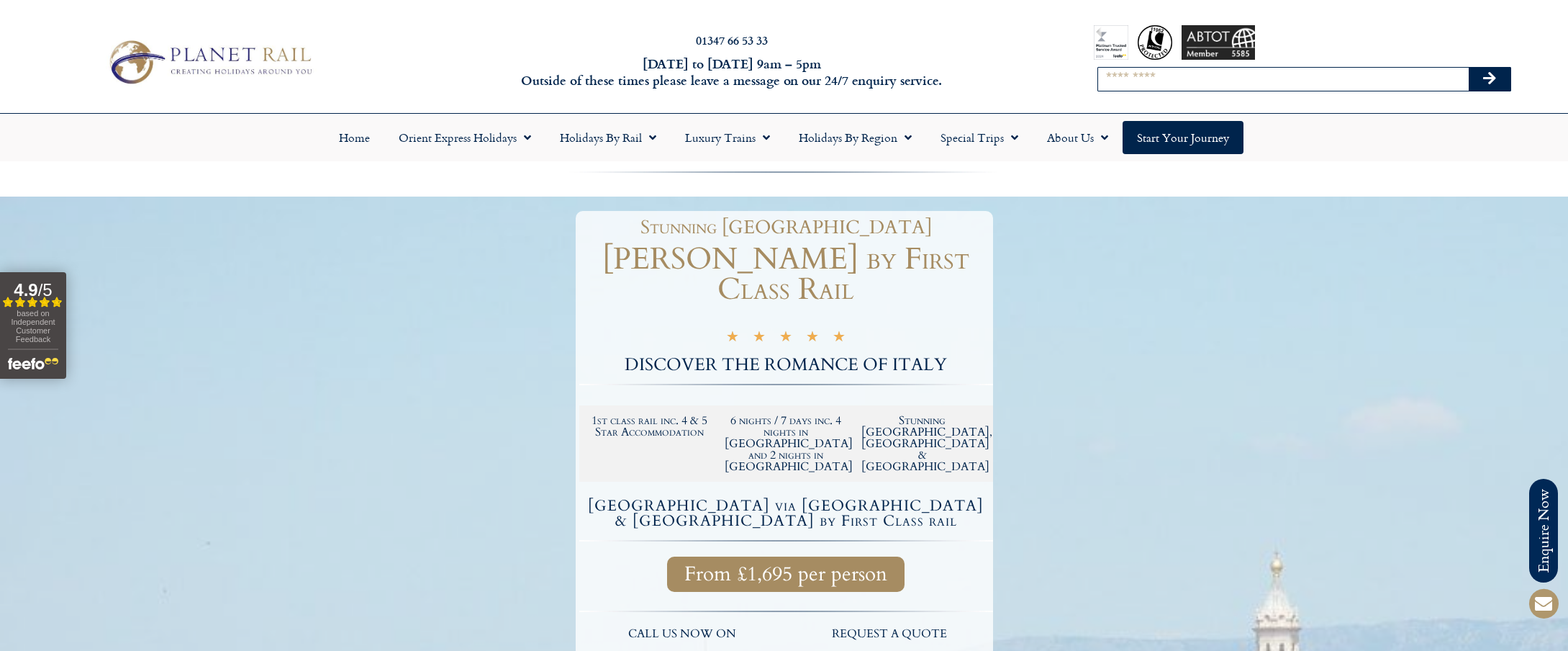
click at [1119, 77] on input "Search" at bounding box center [1283, 79] width 371 height 23
type input "**********"
click at [1469, 68] on button "Search" at bounding box center [1489, 79] width 42 height 23
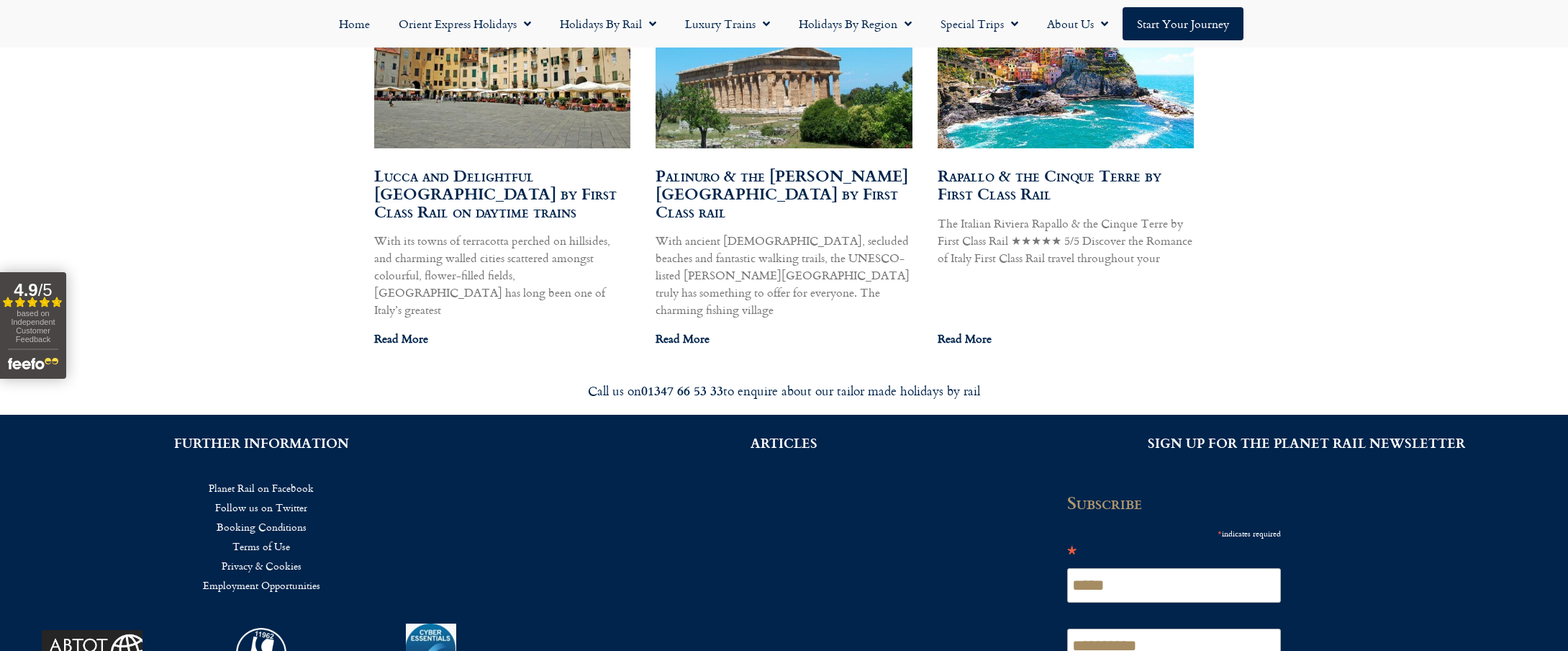
scroll to position [980, 0]
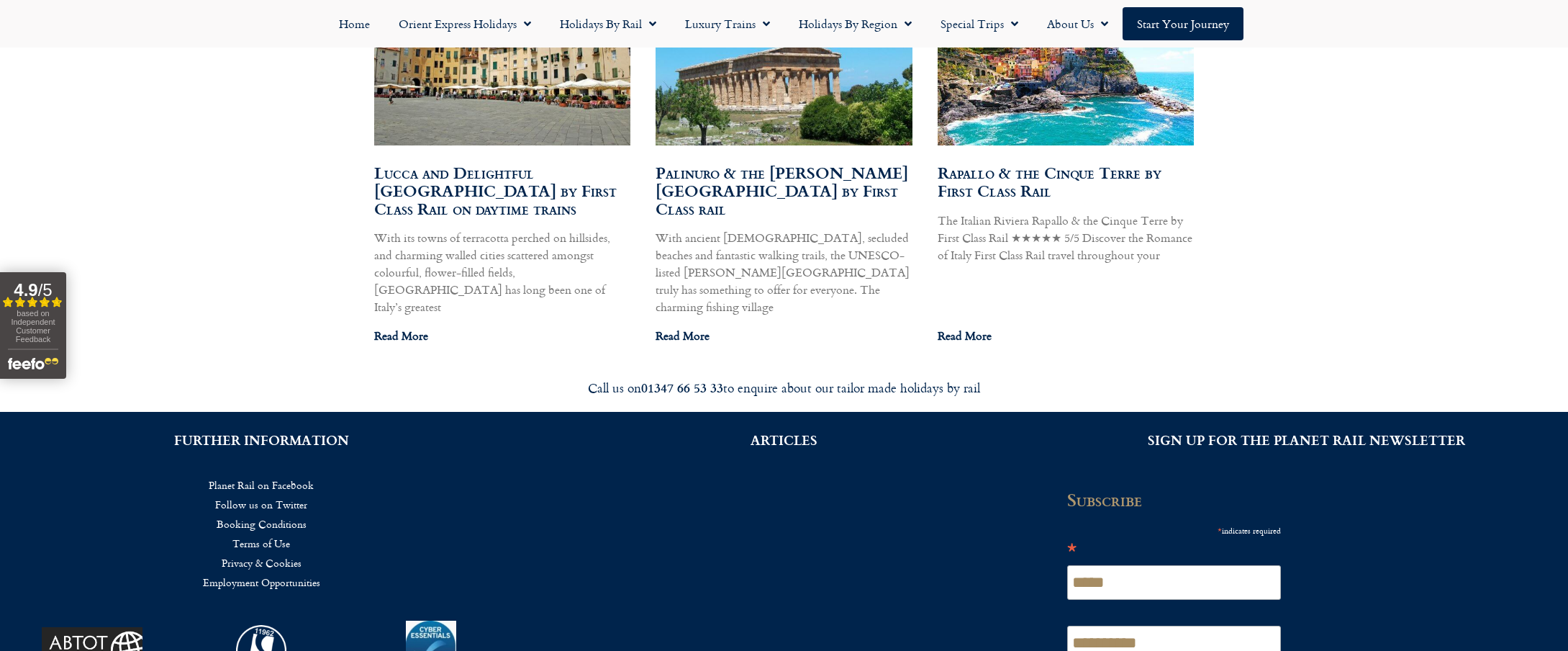
click at [394, 327] on link "Read More" at bounding box center [401, 335] width 54 height 17
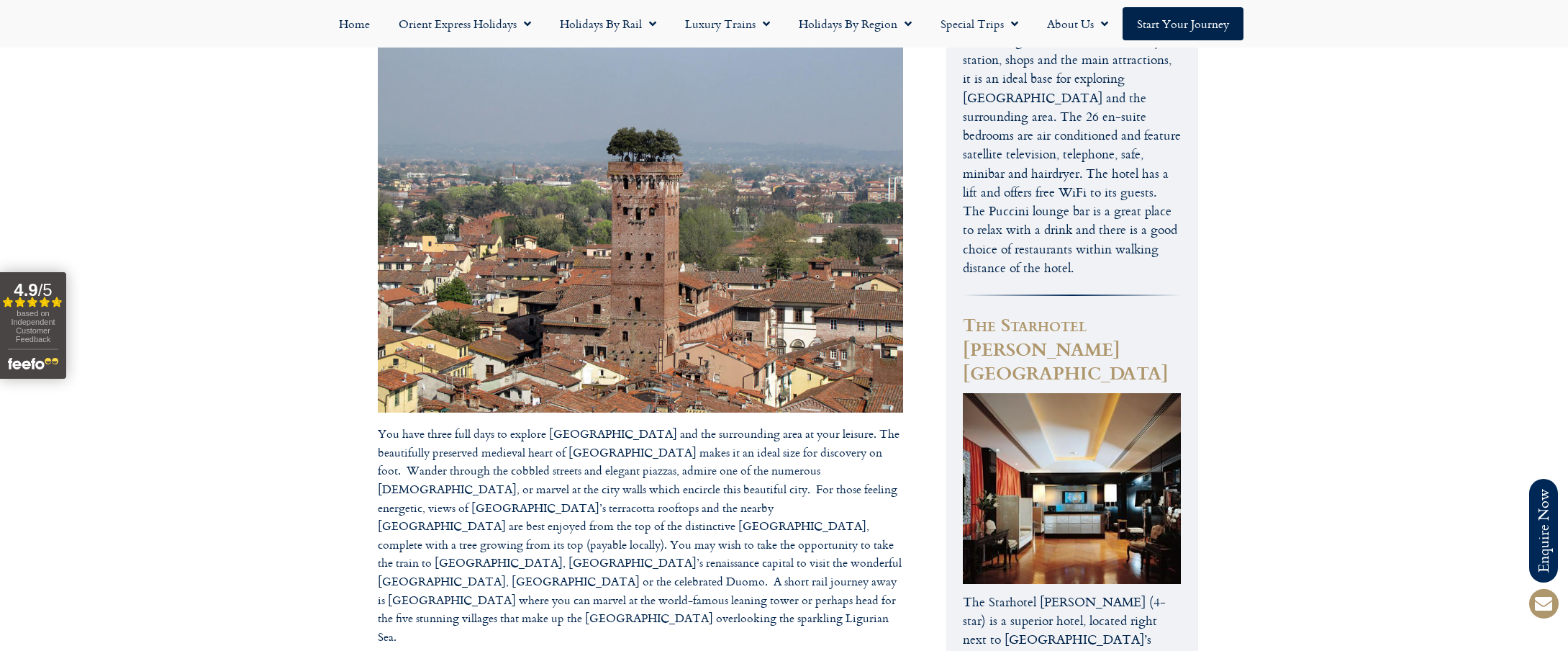
scroll to position [1817, 0]
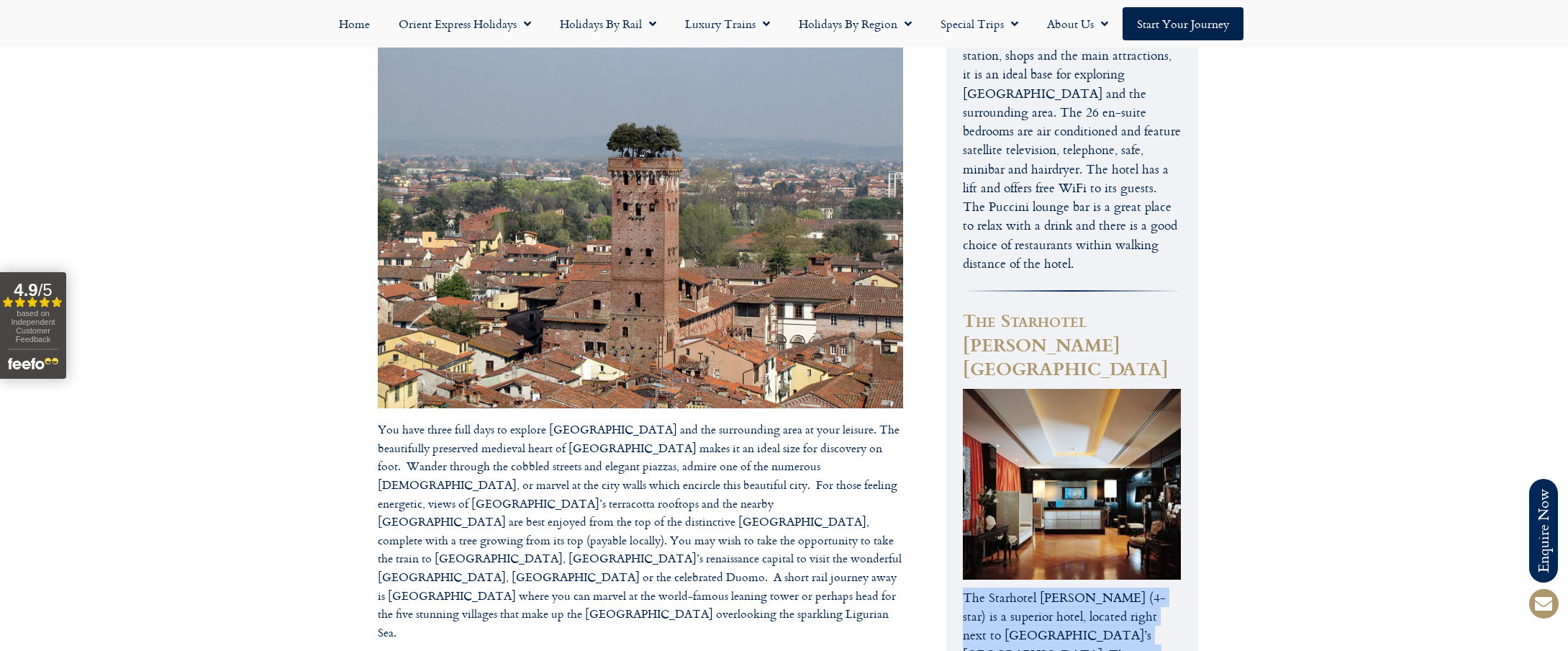
drag, startPoint x: 963, startPoint y: 329, endPoint x: 1023, endPoint y: 459, distance: 143.2
copy p "The Starhotel Anderson (4-star) is a superior hotel, located right next to Mila…"
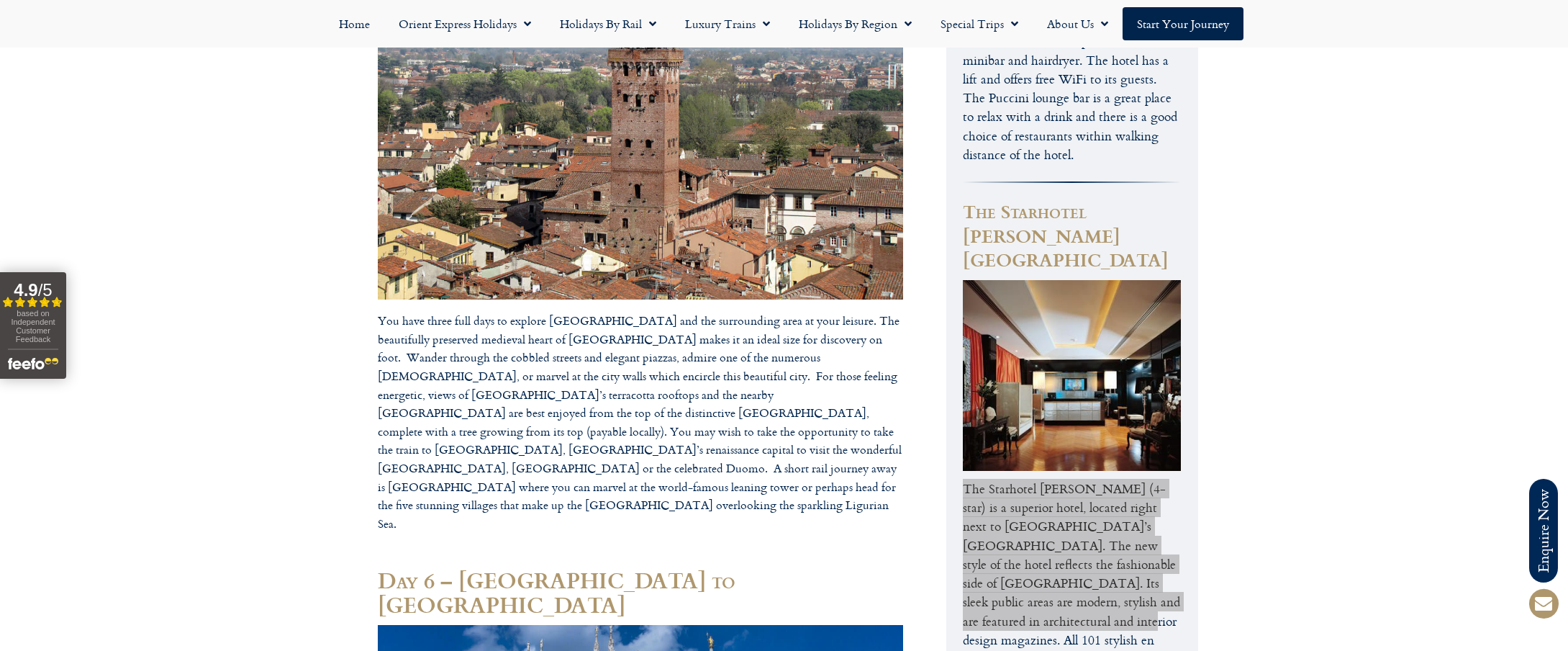
scroll to position [1927, 0]
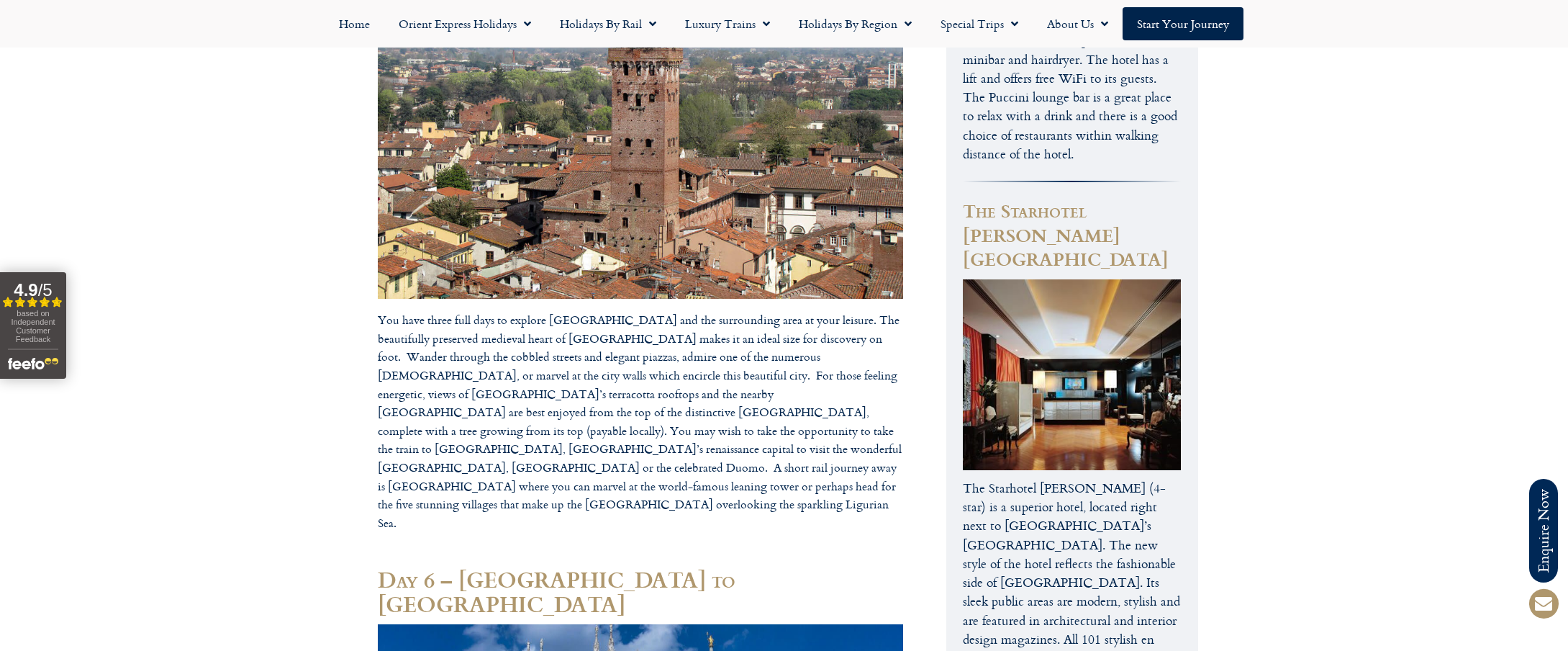
drag, startPoint x: 1019, startPoint y: 425, endPoint x: 1043, endPoint y: 481, distance: 60.9
copy p "The bar is open until midnight and is an ideal place for relaxing after a busy …"
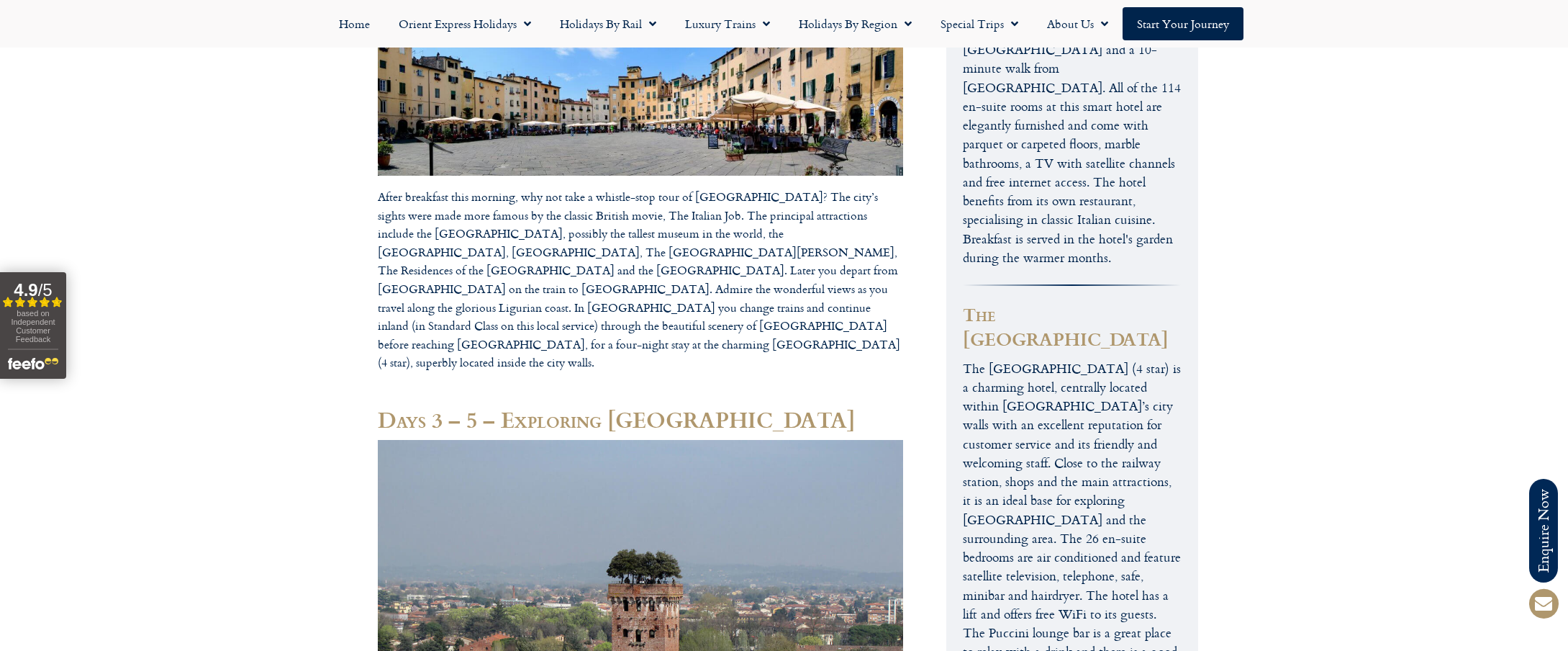
scroll to position [1395, 0]
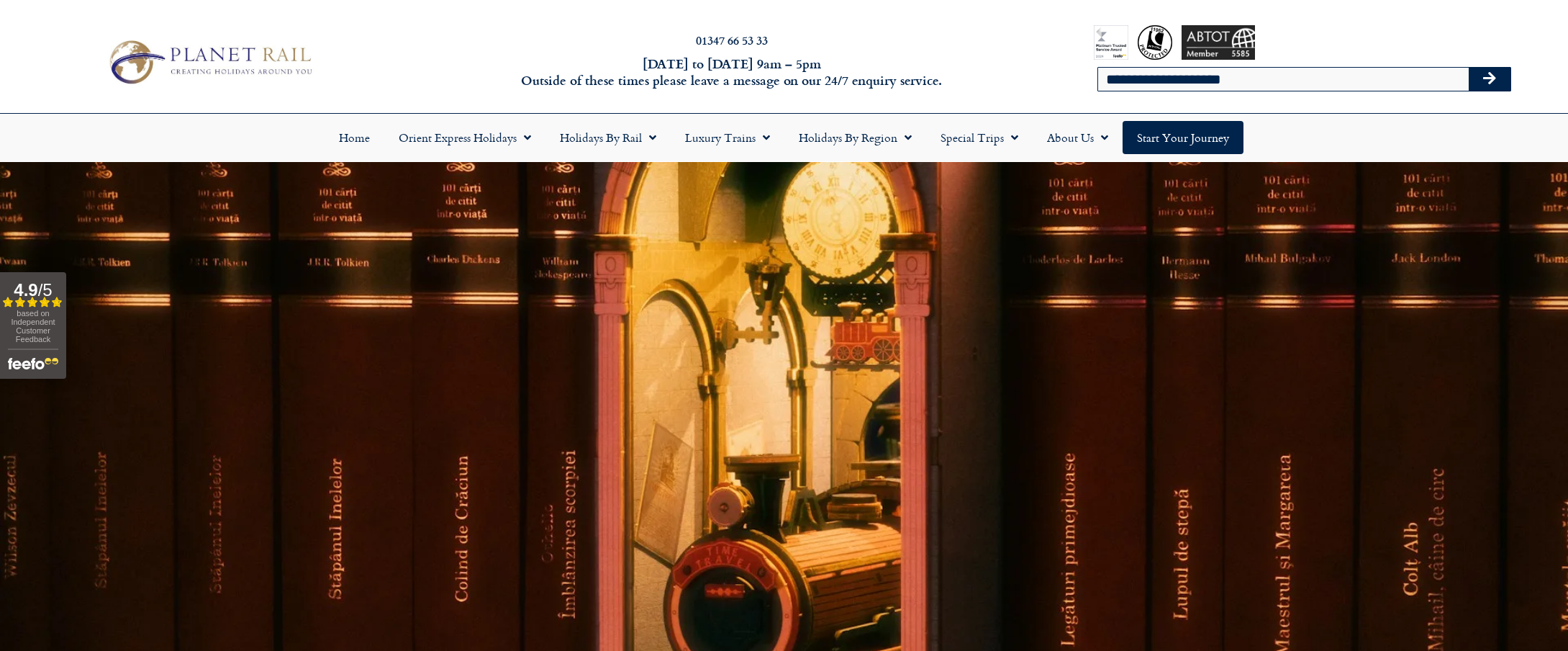
drag, startPoint x: 1237, startPoint y: 80, endPoint x: 1237, endPoint y: 88, distance: 8.0
click at [1237, 82] on input "**********" at bounding box center [1283, 79] width 371 height 23
type input "*"
type input "*******"
click at [1469, 68] on button "Search" at bounding box center [1489, 79] width 42 height 23
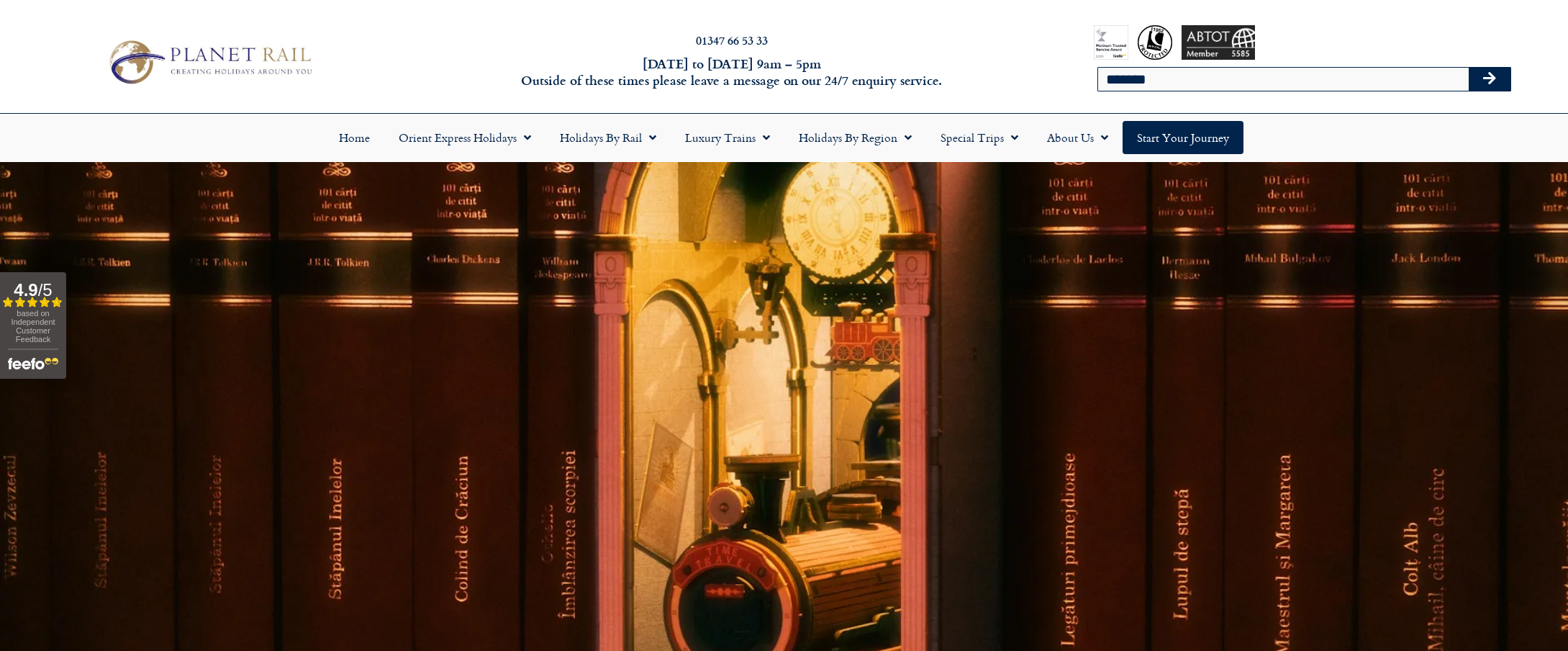
click at [1488, 75] on icon "Search" at bounding box center [1489, 78] width 13 height 14
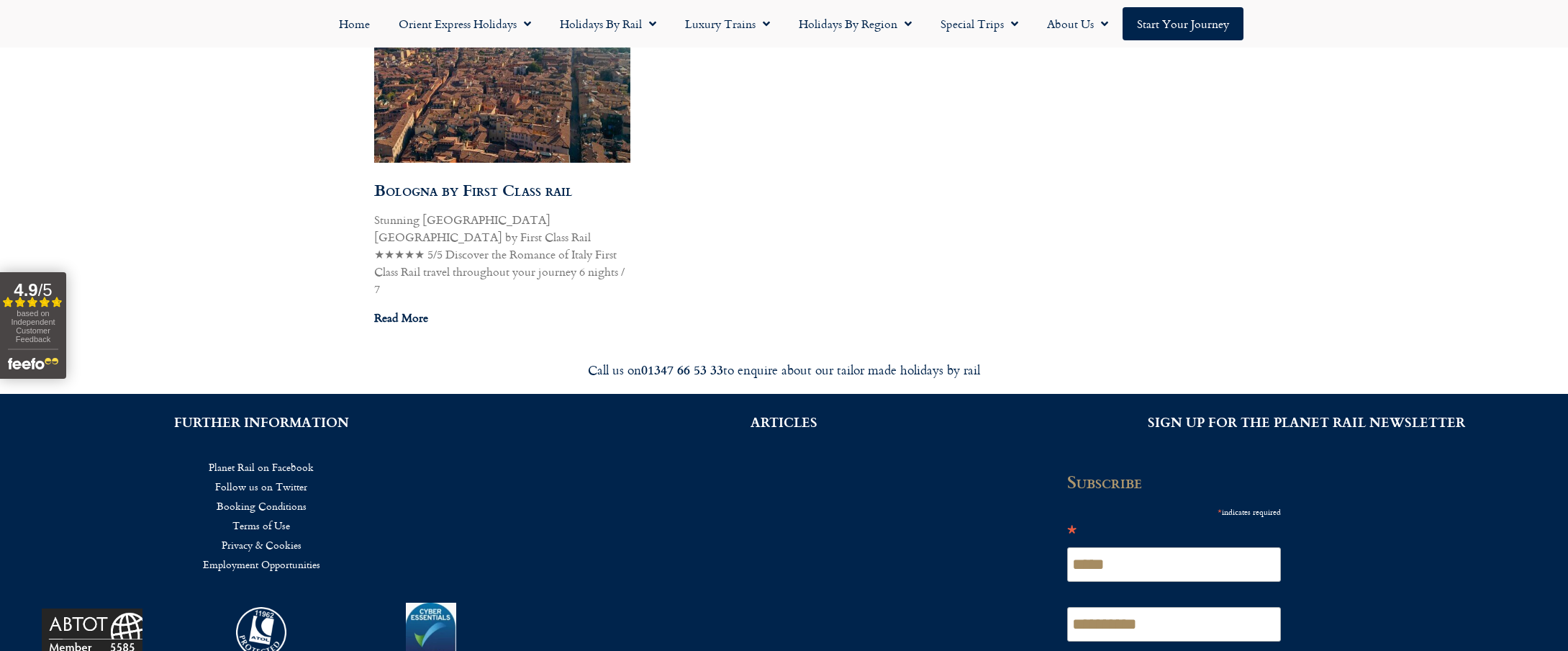
scroll to position [939, 0]
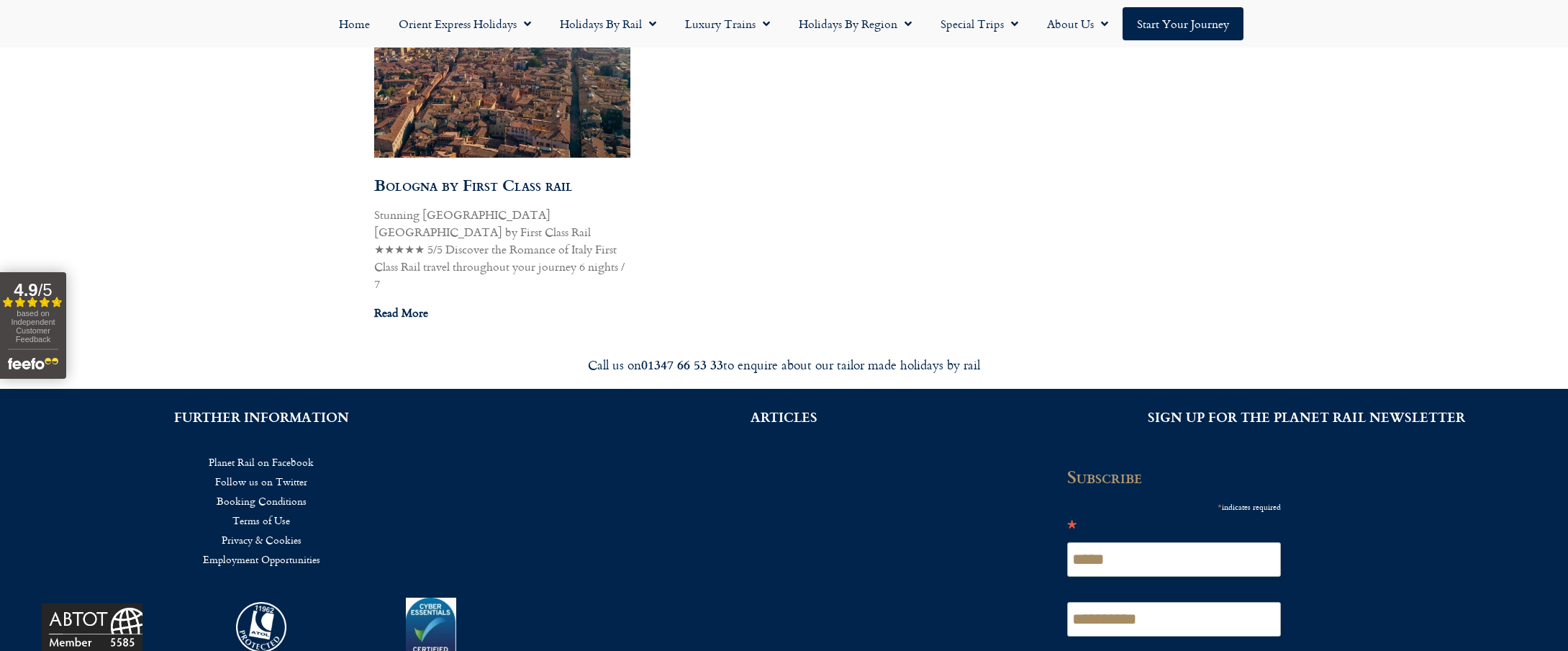
click at [408, 304] on link "Read More" at bounding box center [401, 312] width 54 height 17
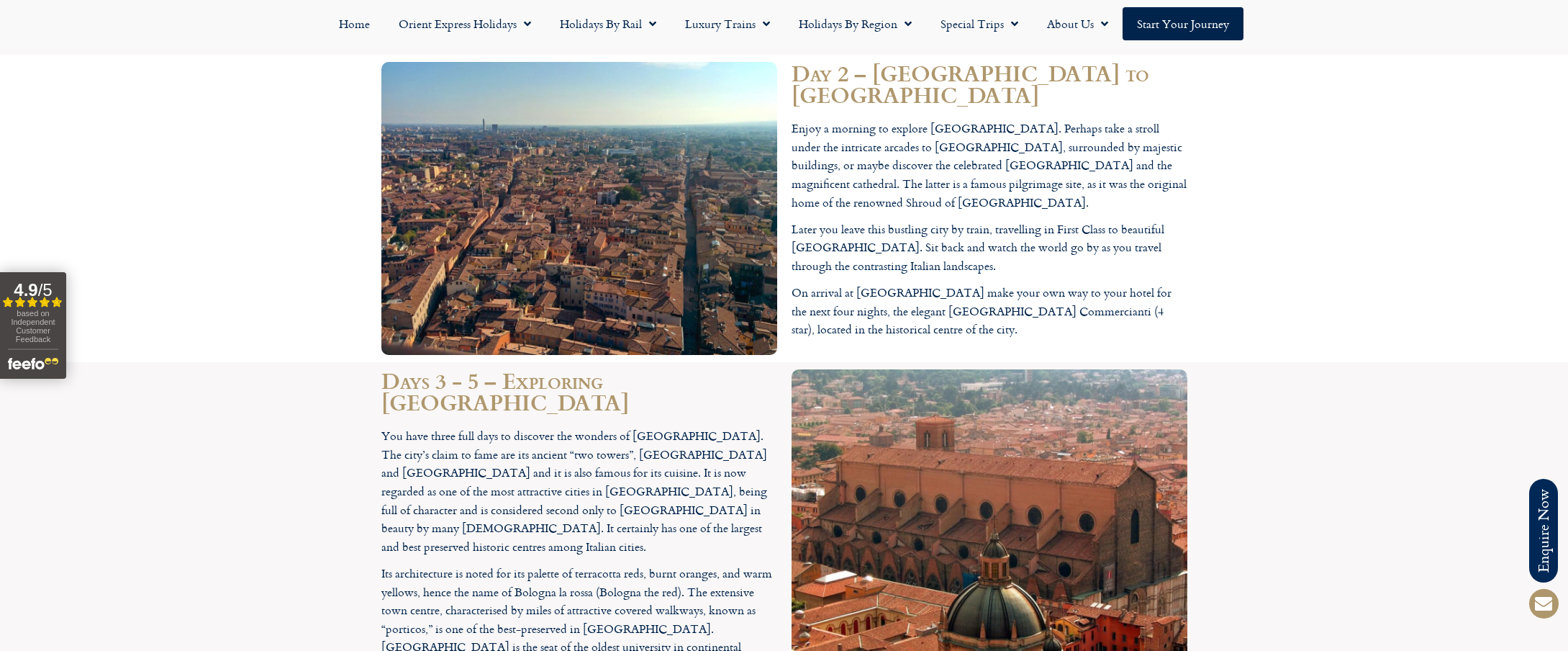
scroll to position [1762, 0]
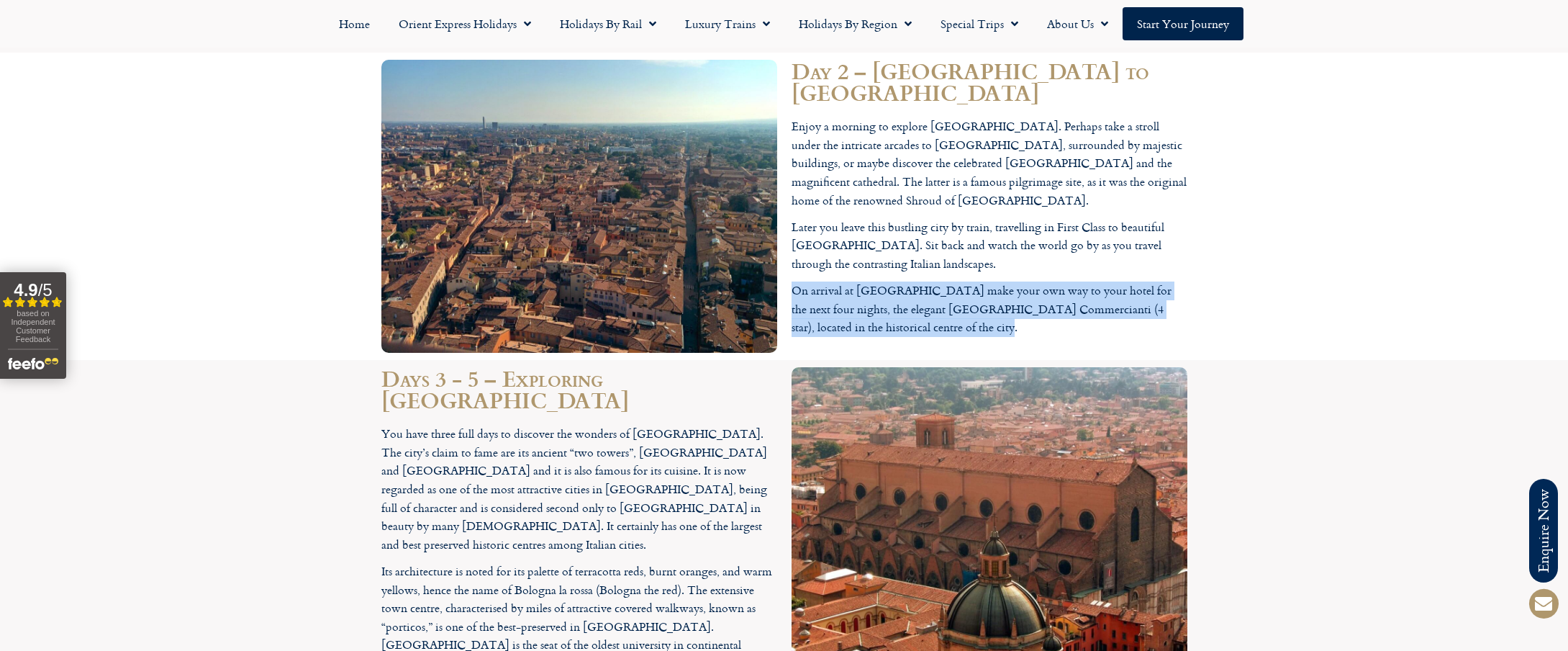
drag, startPoint x: 793, startPoint y: 161, endPoint x: 941, endPoint y: 195, distance: 151.9
click at [941, 282] on p "On arrival at Bologna Centrale station make your own way to your hotel for the …" at bounding box center [990, 309] width 396 height 55
copy p "On arrival at Bologna Centrale station make your own way to your hotel for the …"
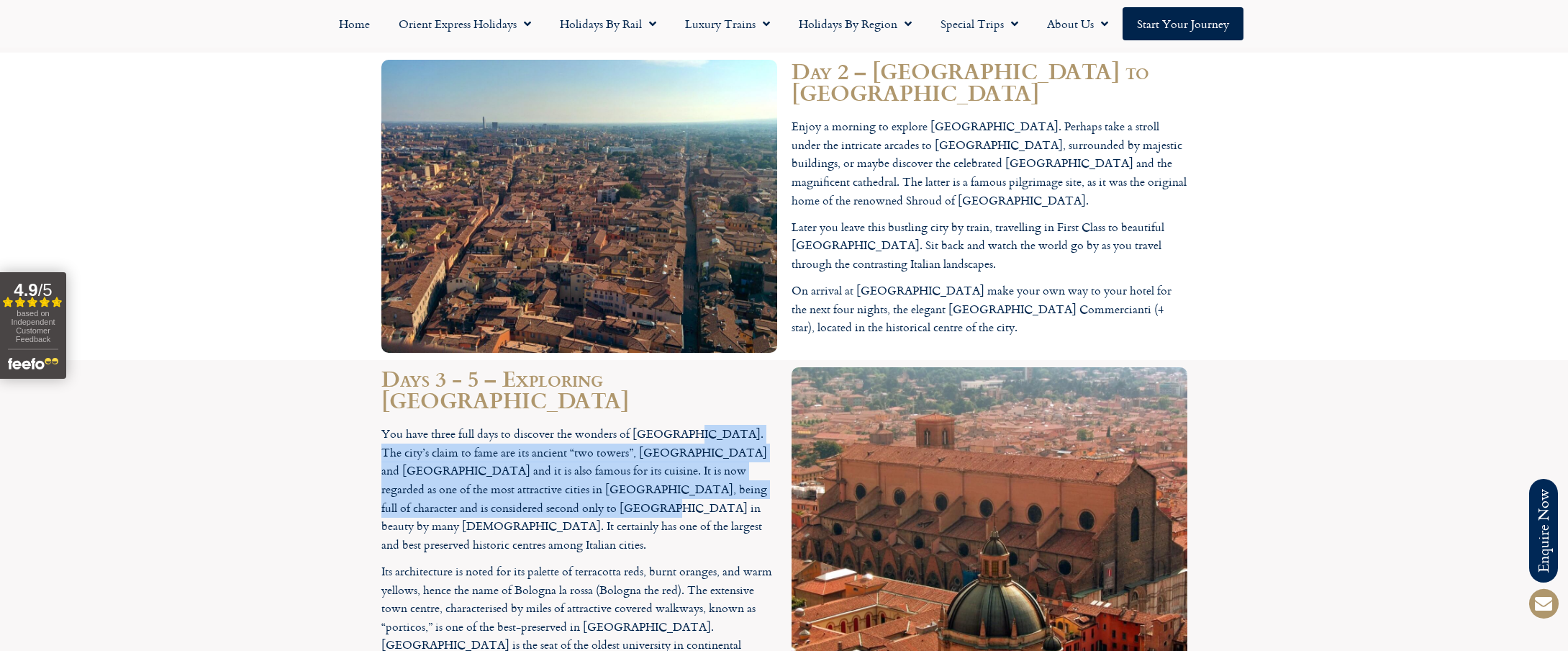
drag, startPoint x: 680, startPoint y: 301, endPoint x: 467, endPoint y: 375, distance: 225.5
click at [467, 424] on p "You have three full days to discover the wonders of Bologna. The city’s claim t…" at bounding box center [579, 489] width 396 height 129
copy p "The city’s claim to fame are its ancient “two towers”, Asinelli Tower and Garis…"
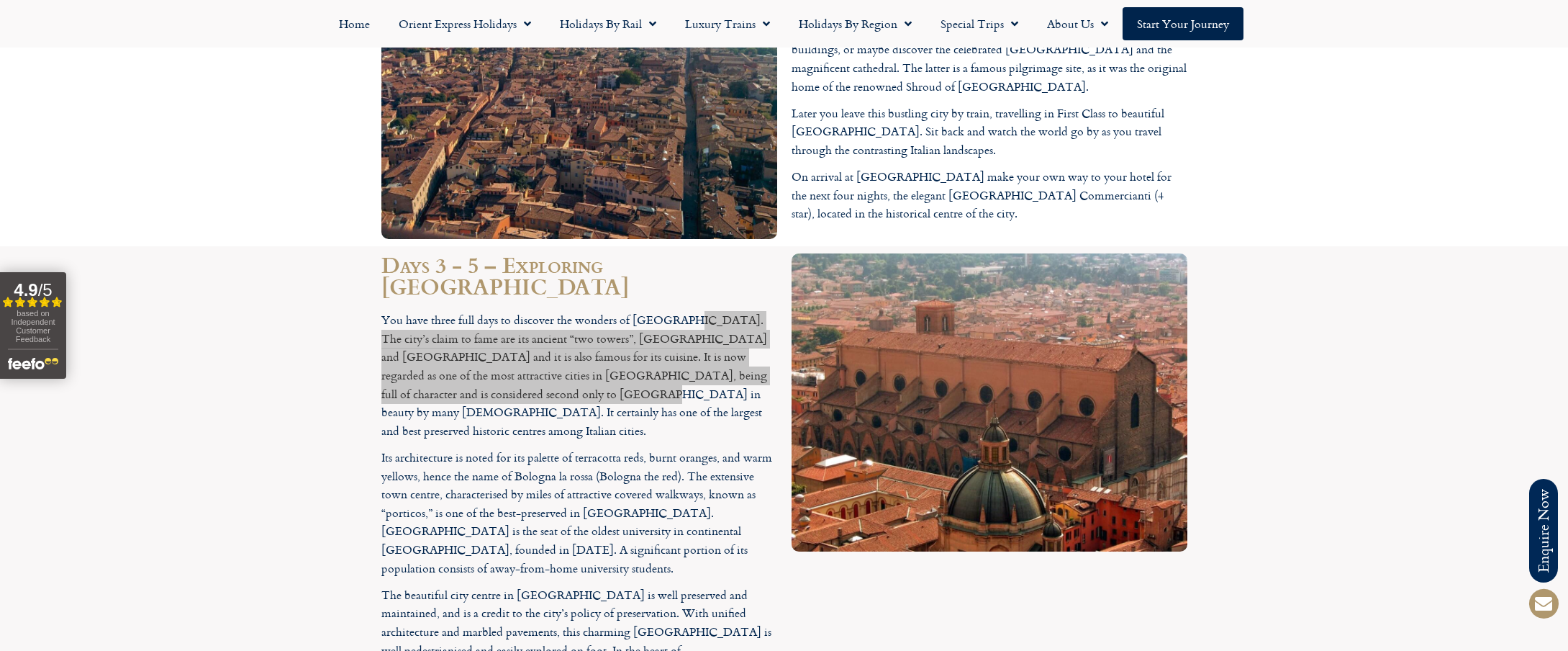
scroll to position [1879, 0]
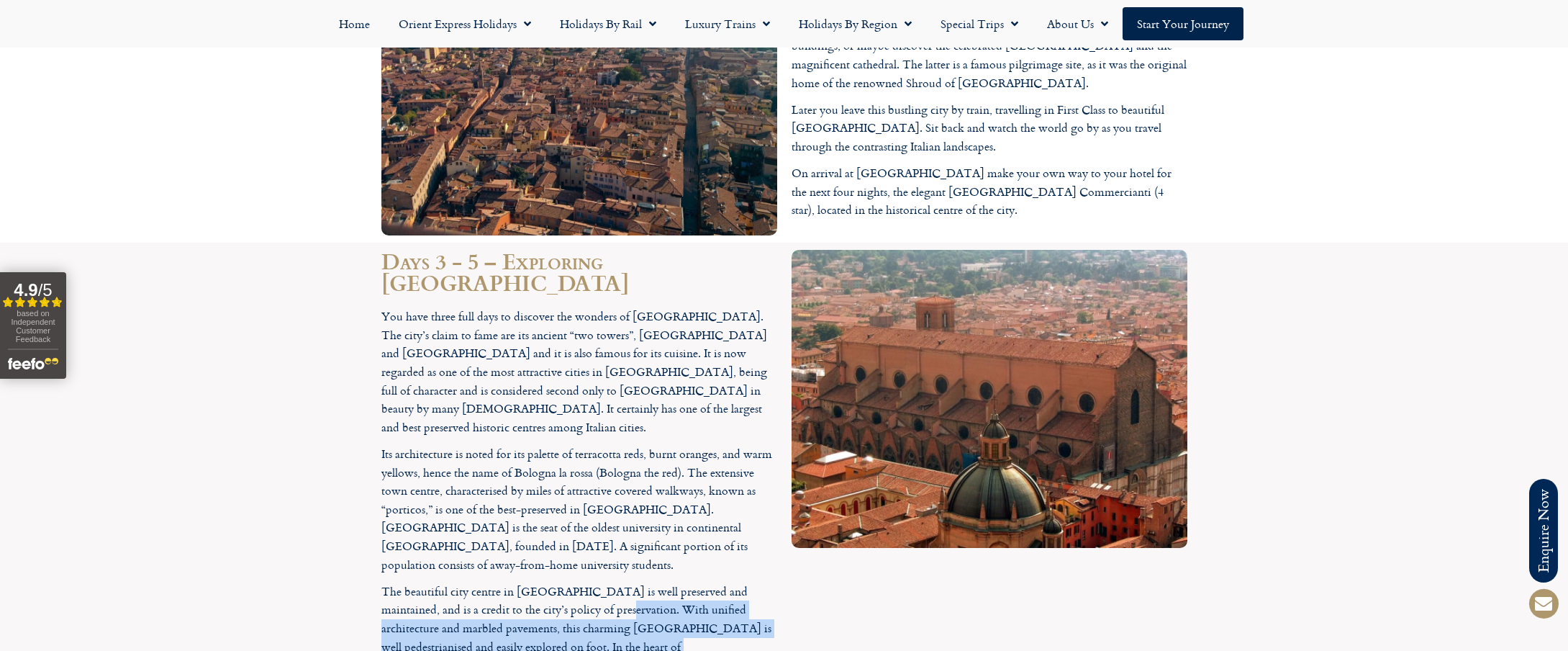
drag, startPoint x: 586, startPoint y: 443, endPoint x: 577, endPoint y: 505, distance: 62.6
click at [578, 582] on p "The beautiful city centre in Bologna is well preserved and maintained, and is a…" at bounding box center [579, 646] width 396 height 129
copy p "With unified architecture and marbled pavements, this charming Emilian city is …"
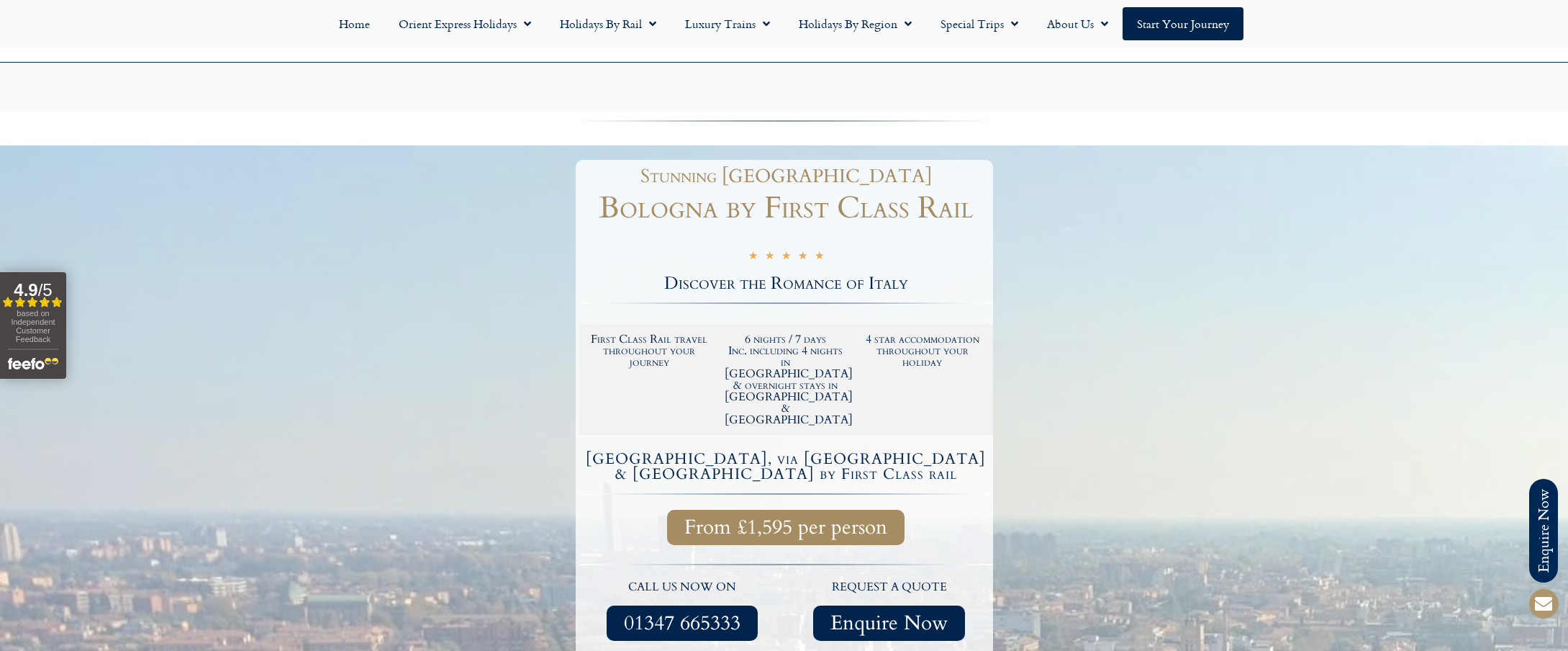
scroll to position [0, 0]
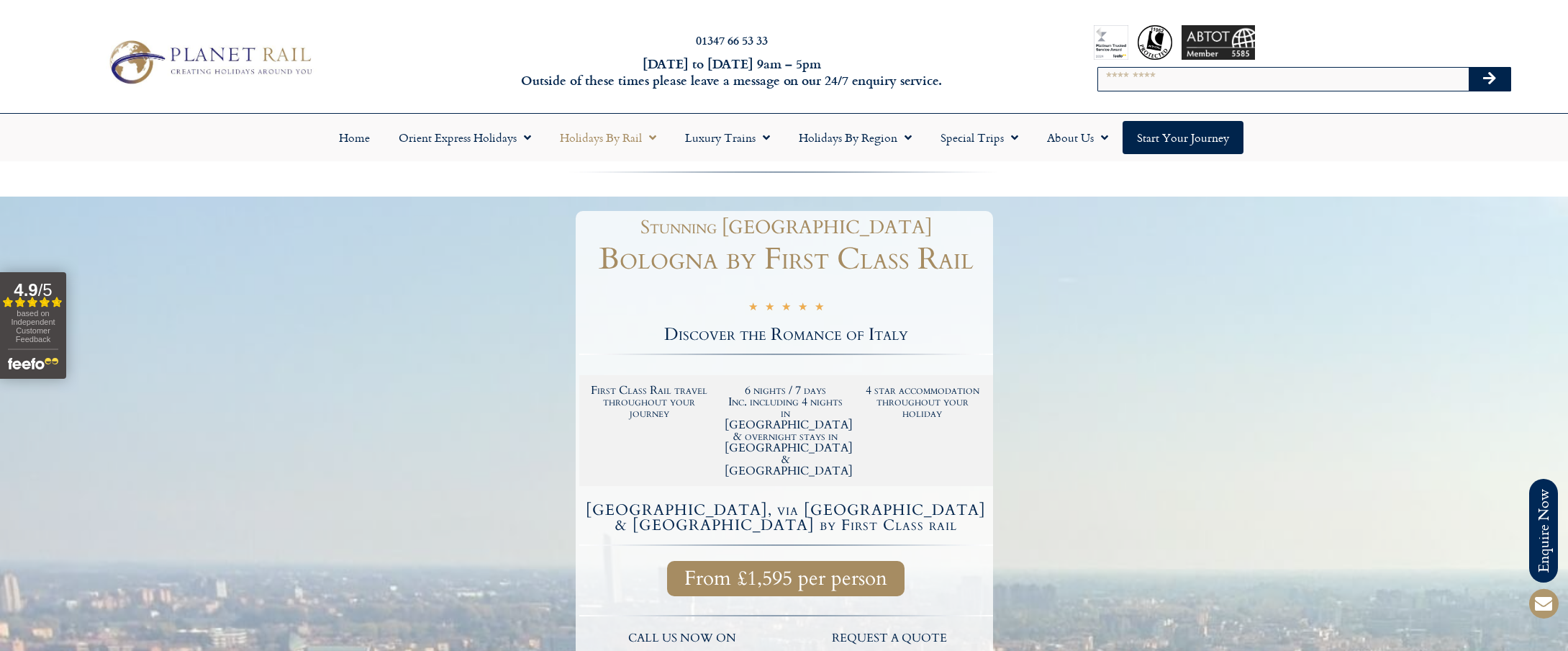
click at [654, 137] on span "Menu" at bounding box center [648, 137] width 14 height 26
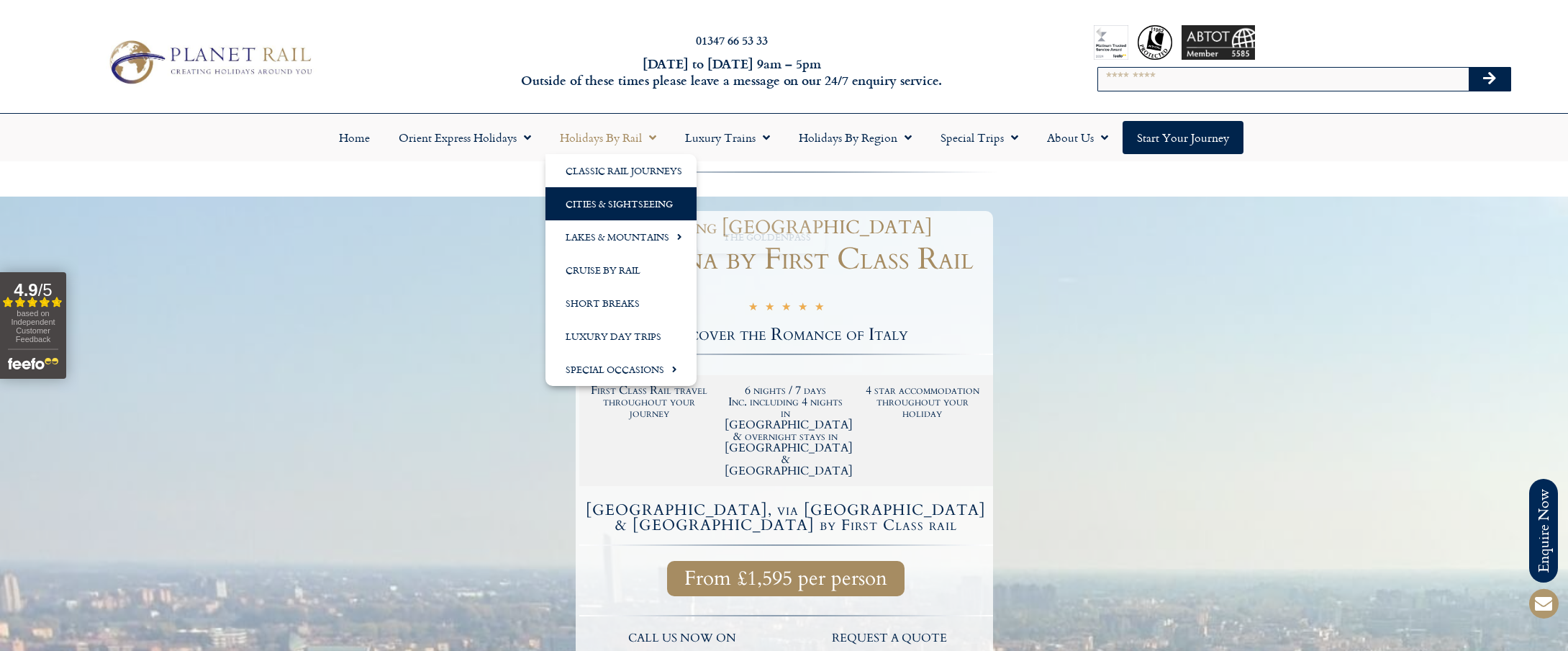
click at [620, 195] on link "Cities & Sightseeing" at bounding box center [621, 204] width 151 height 33
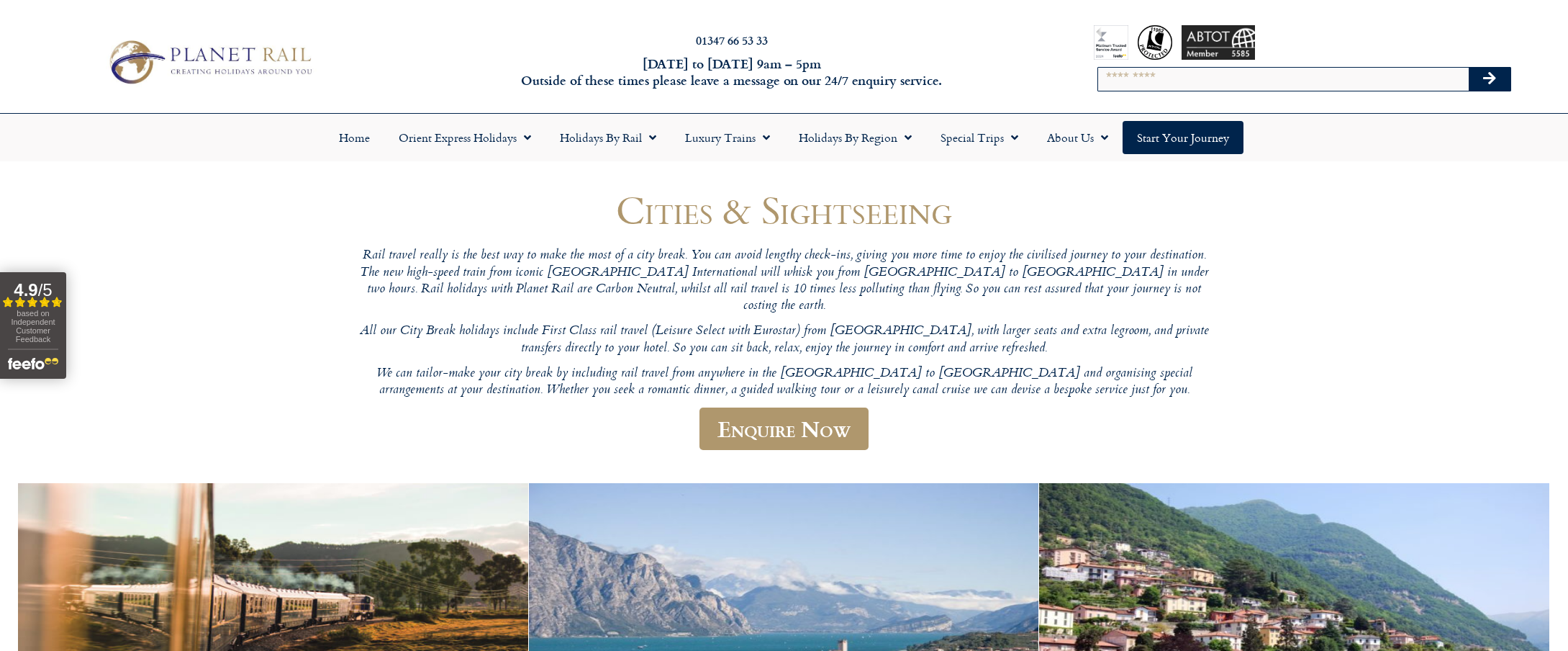
click at [1111, 81] on input "Search" at bounding box center [1283, 79] width 371 height 23
type input "****"
click at [1469, 68] on button "Search" at bounding box center [1489, 79] width 42 height 23
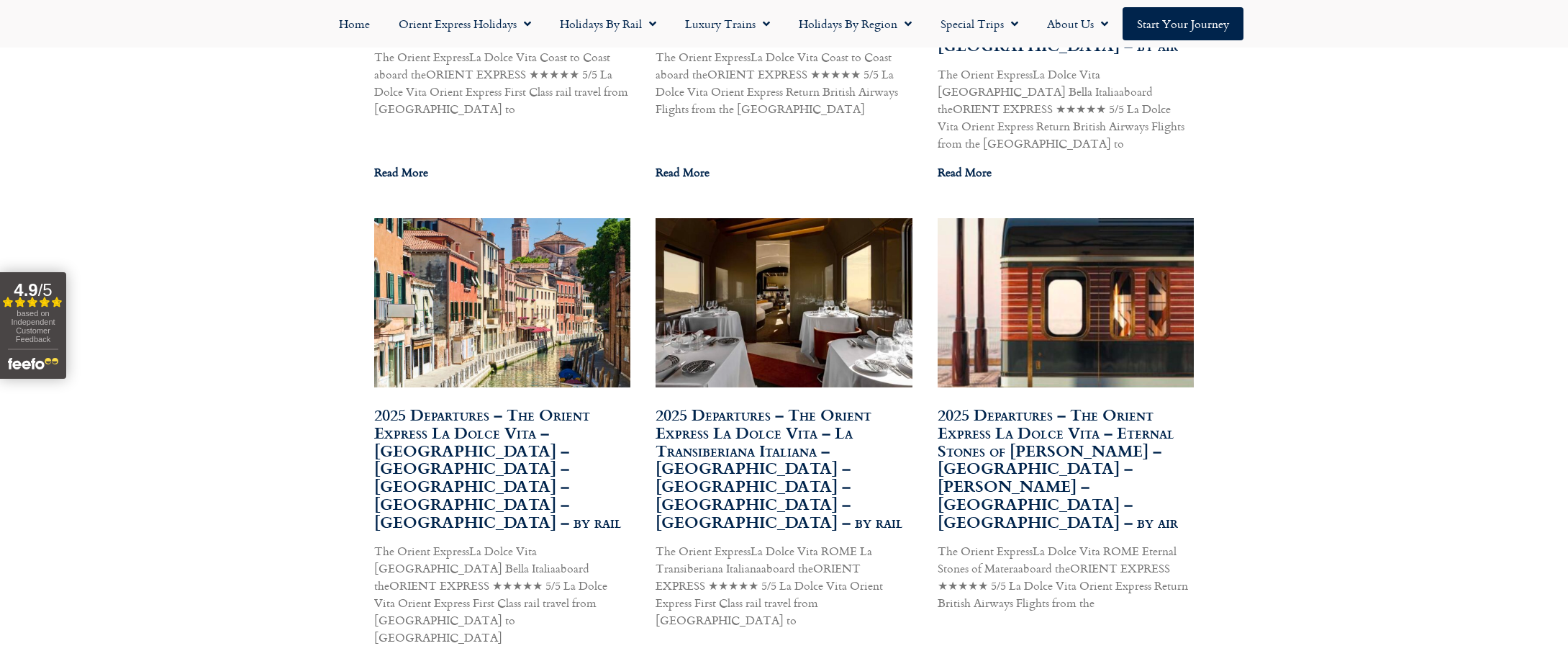
scroll to position [1188, 0]
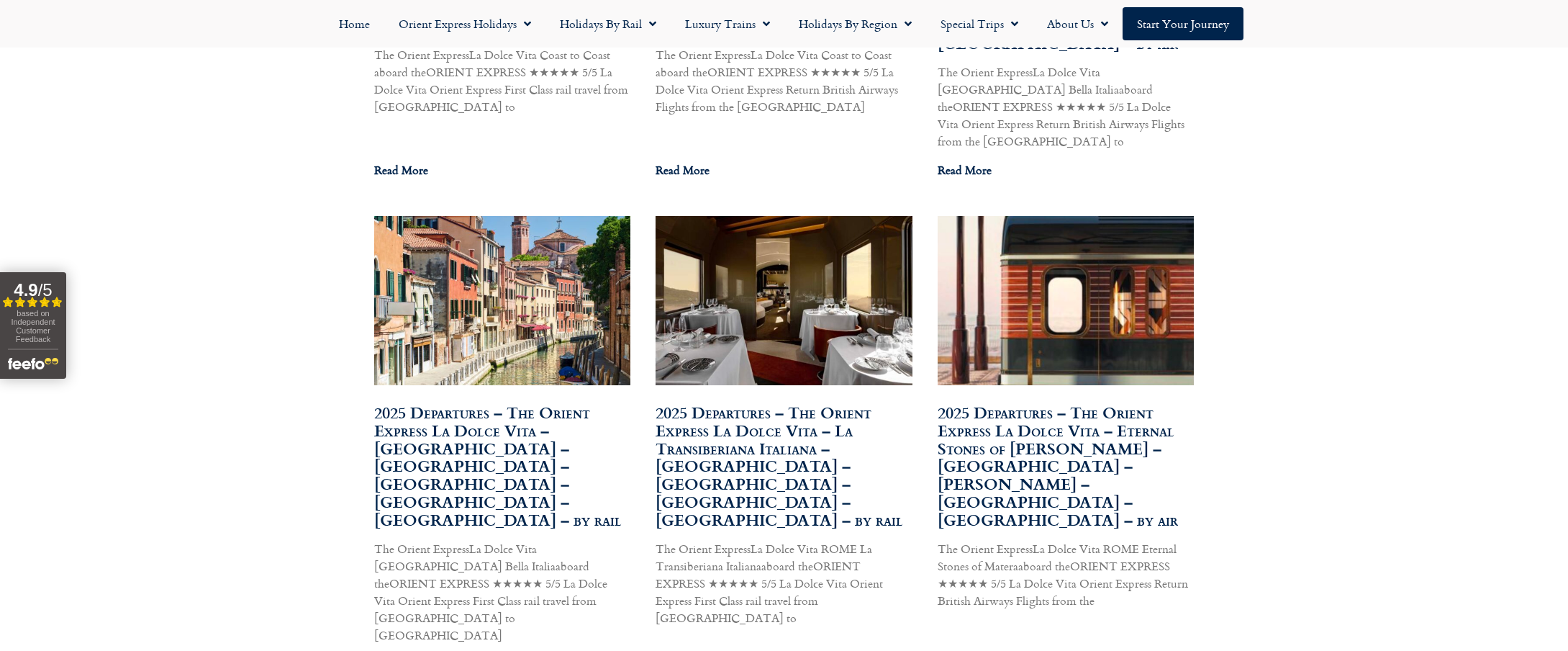
click at [504, 400] on link "2025 Departures – The Orient Express La Dolce Vita – [GEOGRAPHIC_DATA] – [GEOGR…" at bounding box center [498, 466] width 248 height 131
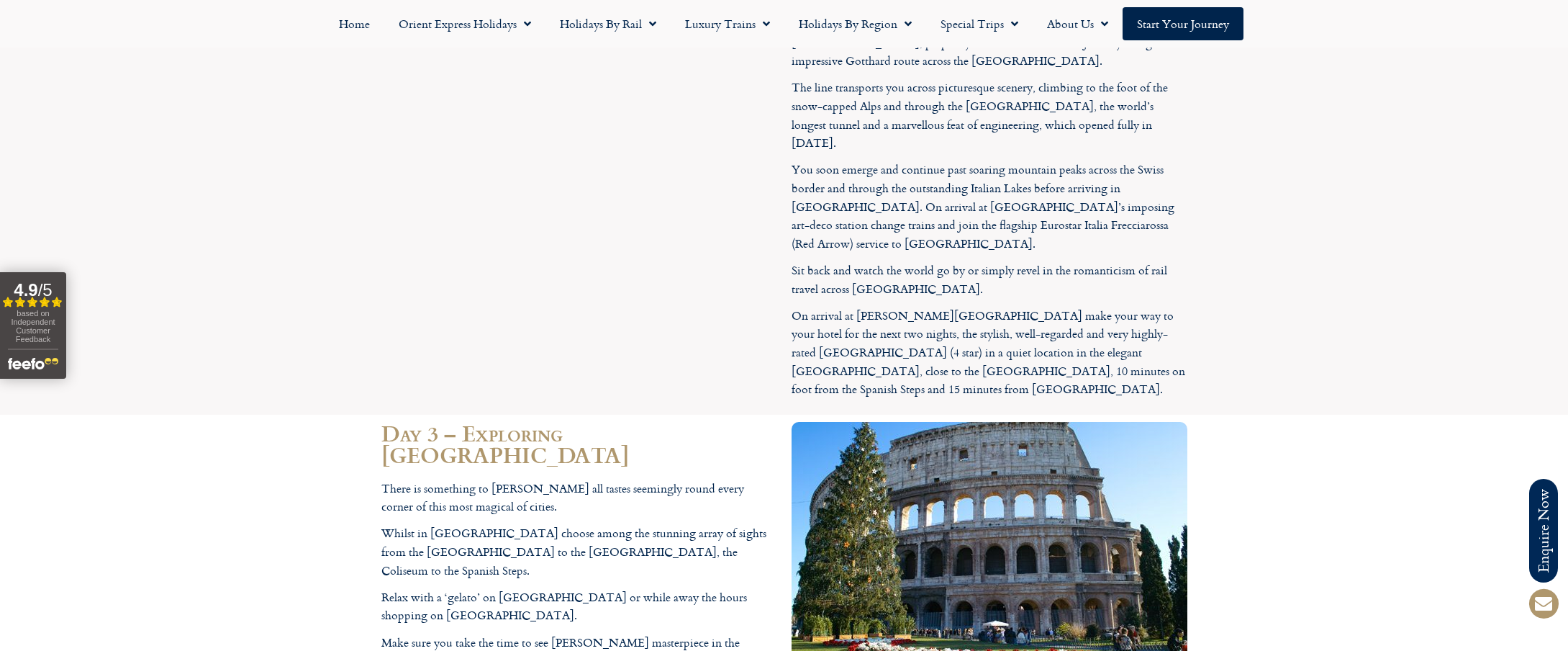
scroll to position [4642, 0]
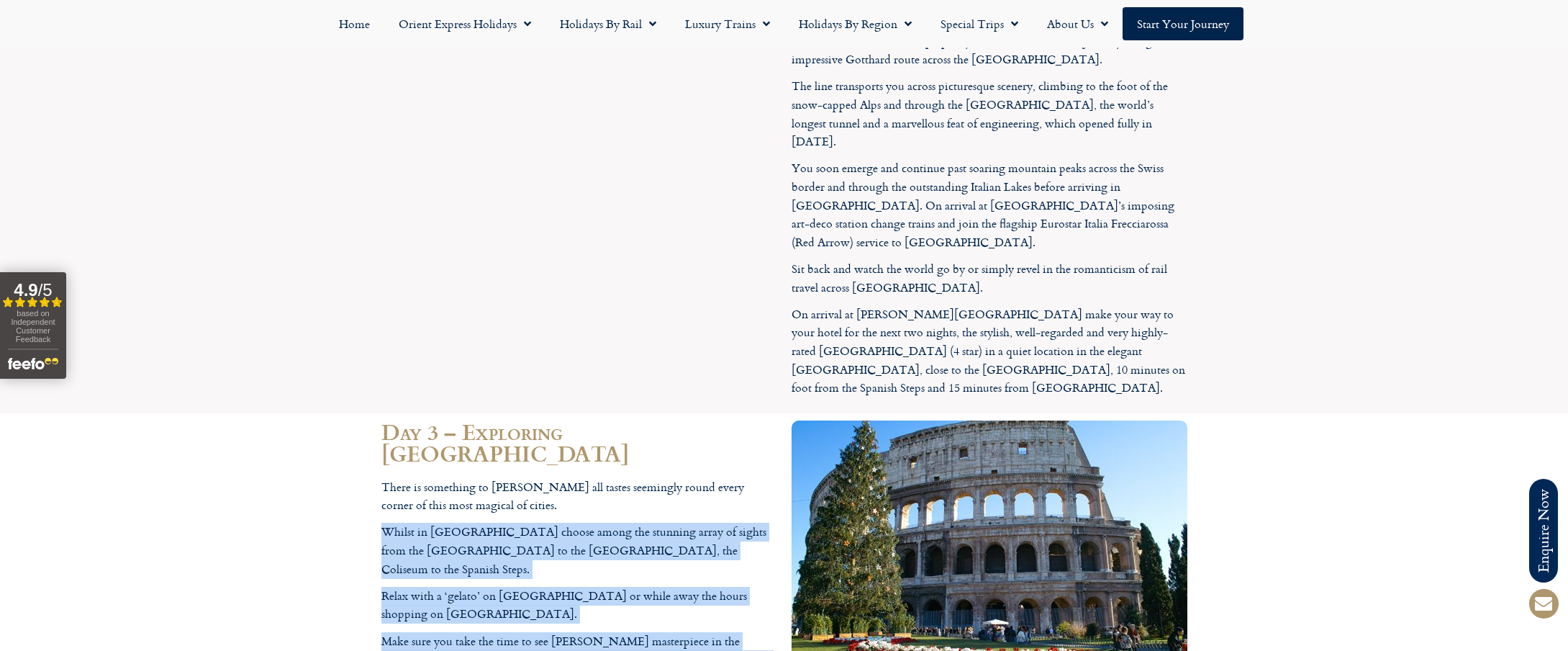
drag, startPoint x: 382, startPoint y: 180, endPoint x: 698, endPoint y: 313, distance: 342.8
click at [698, 478] on div "There is something to [PERSON_NAME] all tastes seemingly round every corner of …" at bounding box center [579, 592] width 396 height 228
copy div "Whilst in [GEOGRAPHIC_DATA] choose among the stunning array of sights from the …"
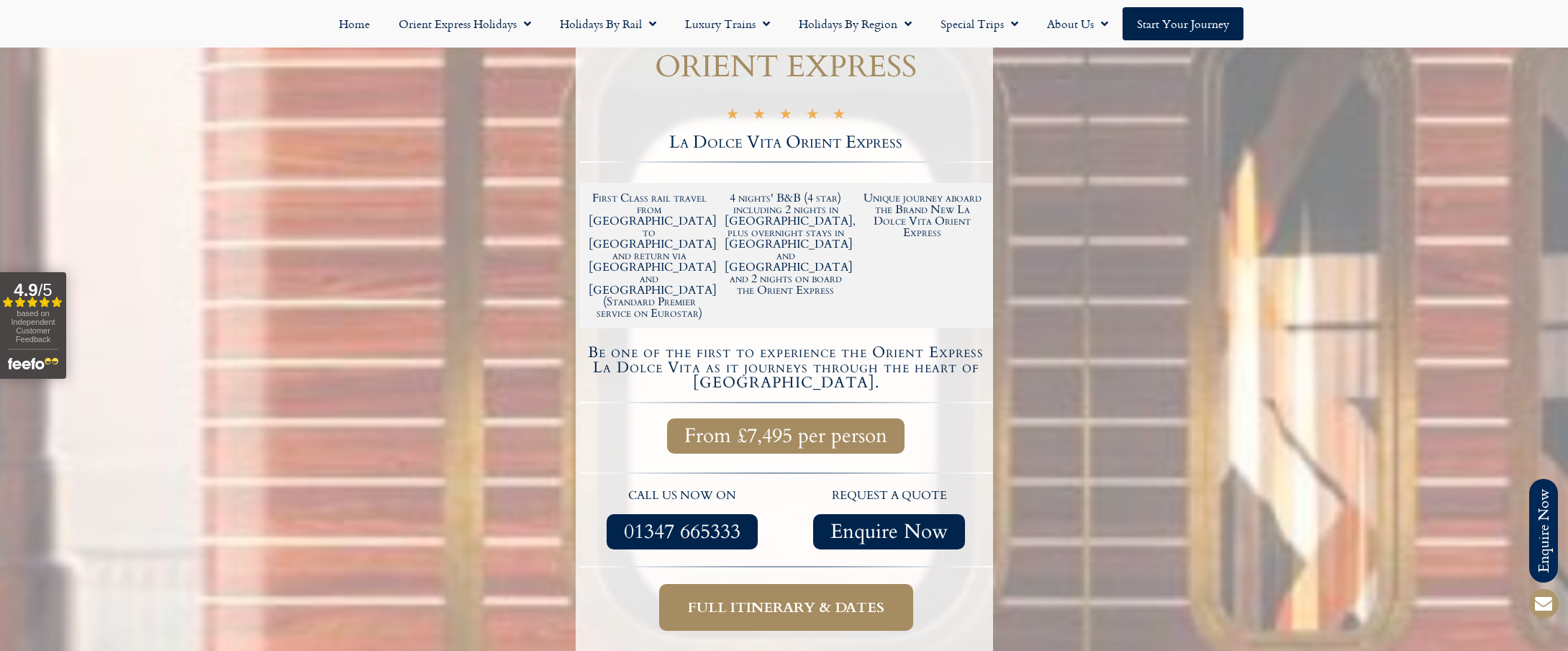
scroll to position [0, 0]
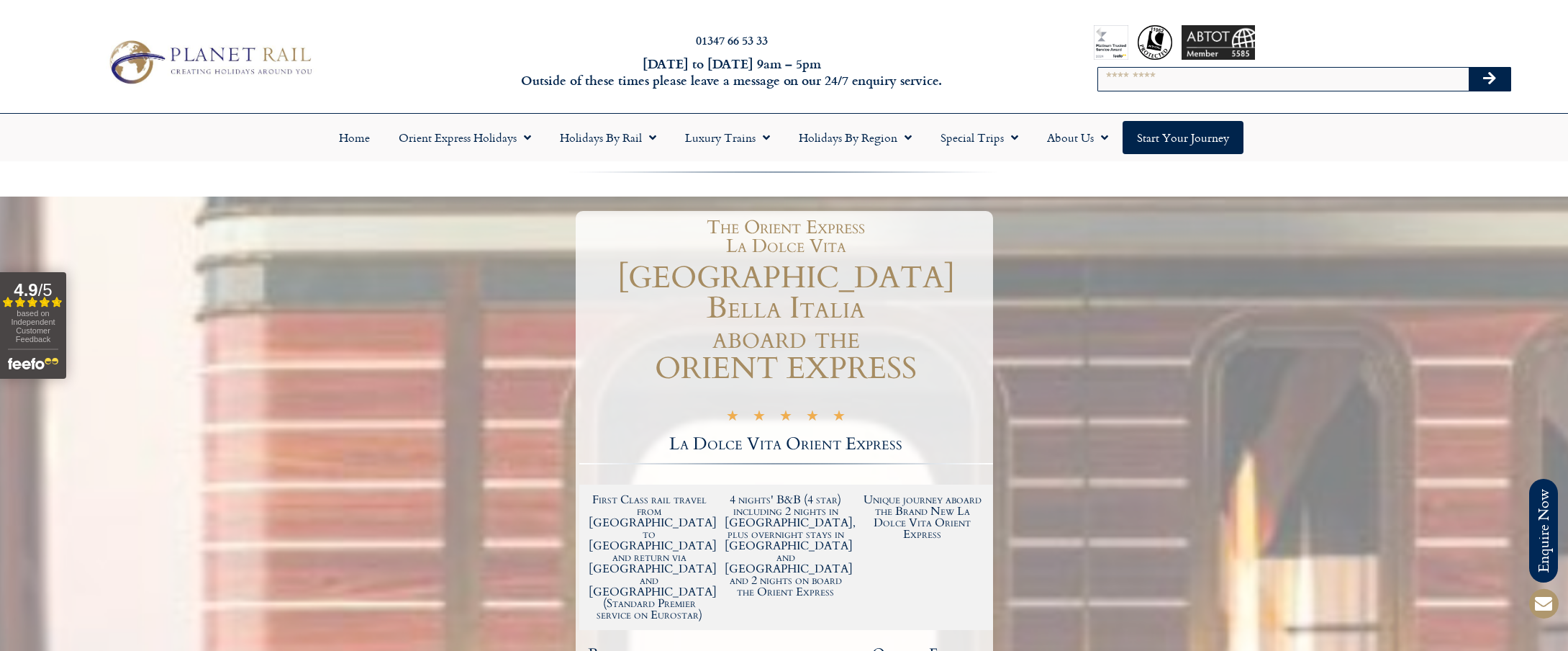
click at [1107, 79] on input "Search" at bounding box center [1283, 79] width 371 height 23
type input "********"
click at [1469, 68] on button "Search" at bounding box center [1489, 79] width 42 height 23
click at [1499, 76] on button "Search" at bounding box center [1489, 79] width 42 height 23
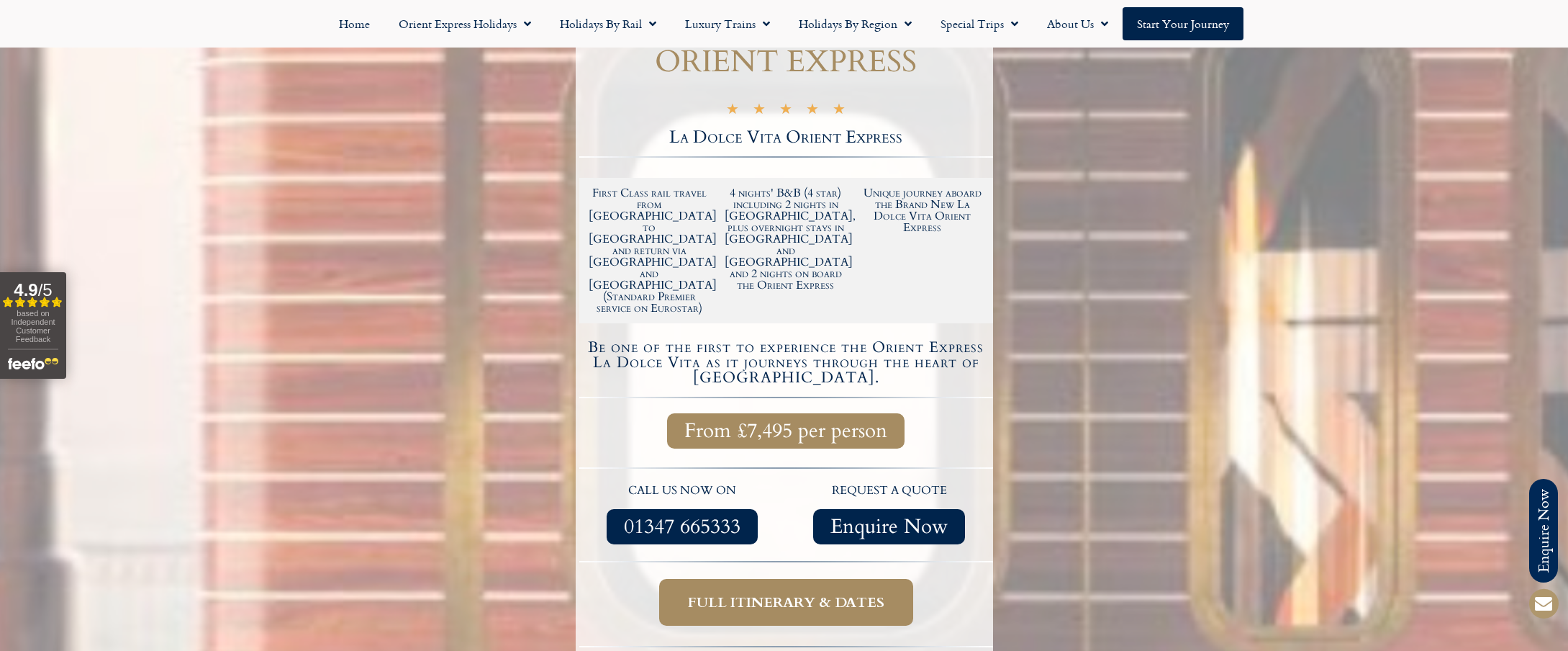
scroll to position [338, 0]
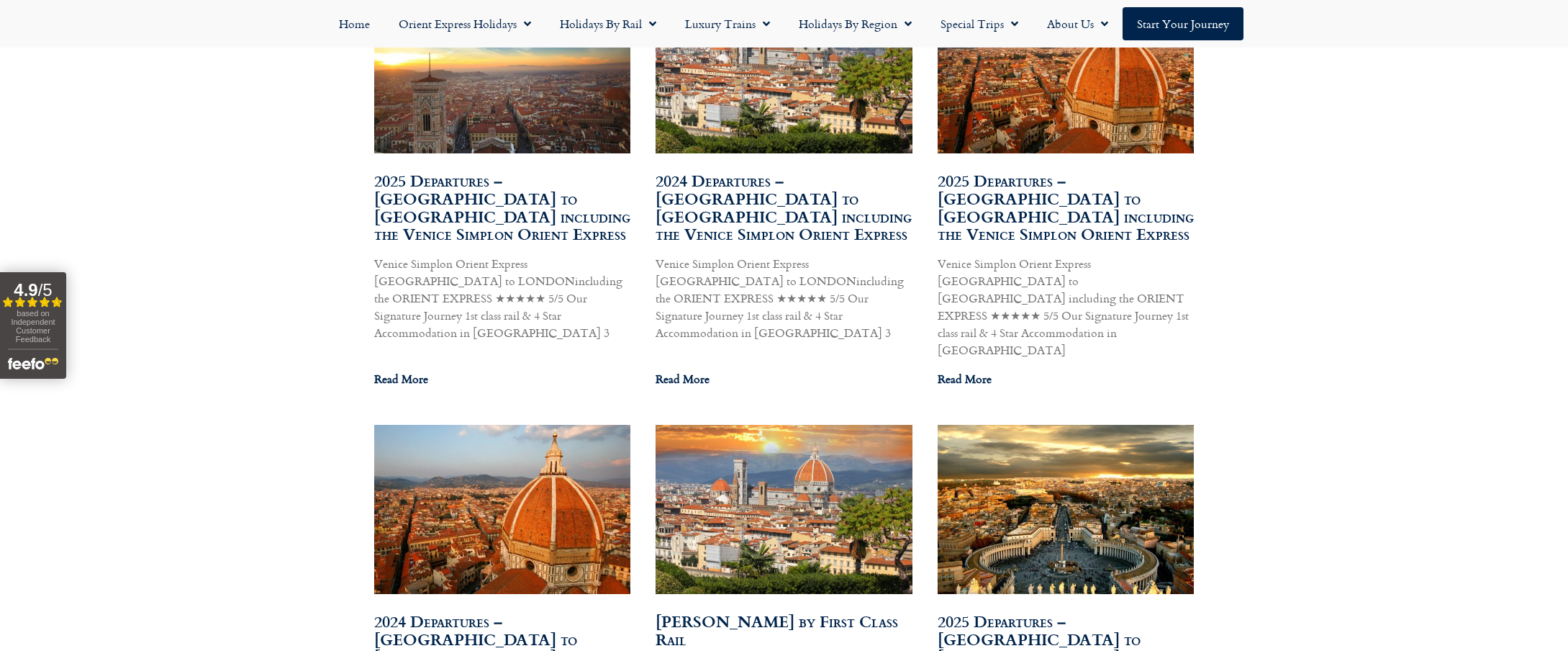
scroll to position [945, 0]
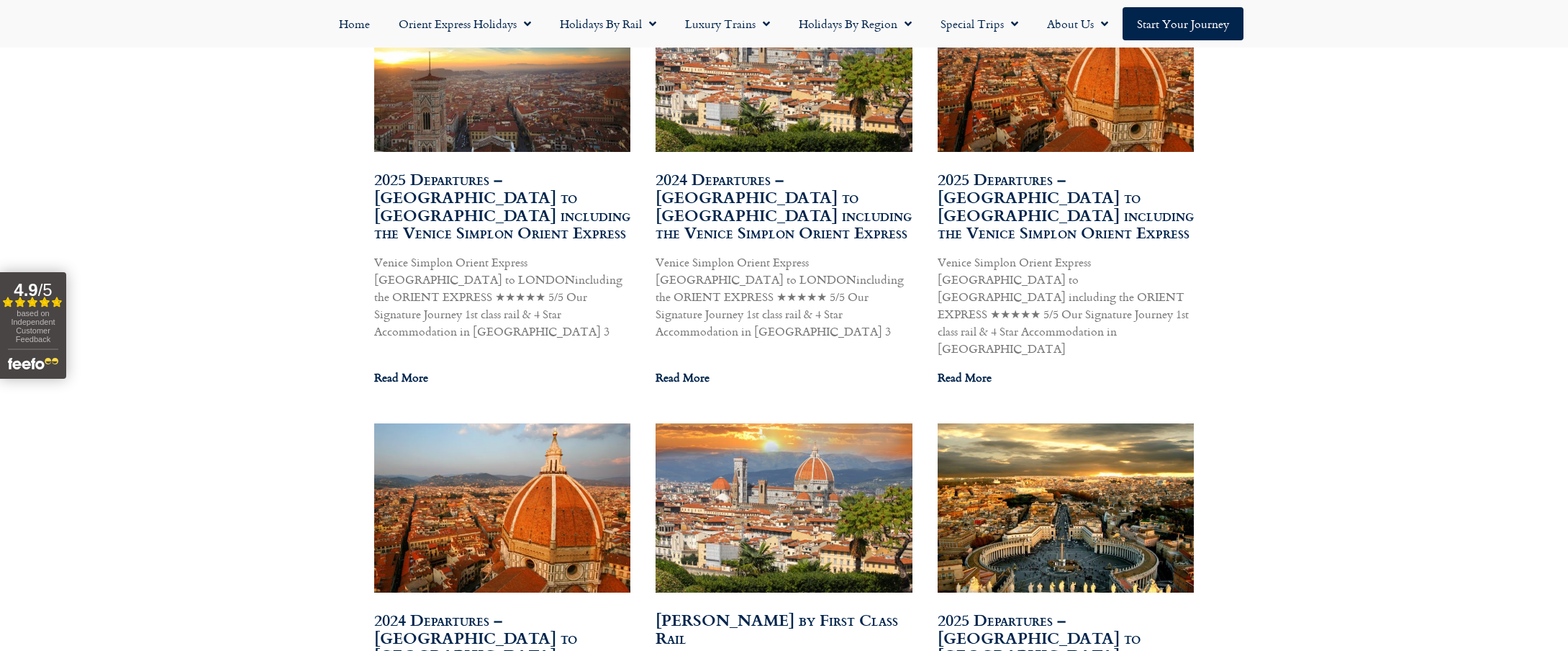
click at [1006, 180] on link "2025 Departures – [GEOGRAPHIC_DATA] to [GEOGRAPHIC_DATA] including the Venice S…" at bounding box center [1065, 205] width 256 height 77
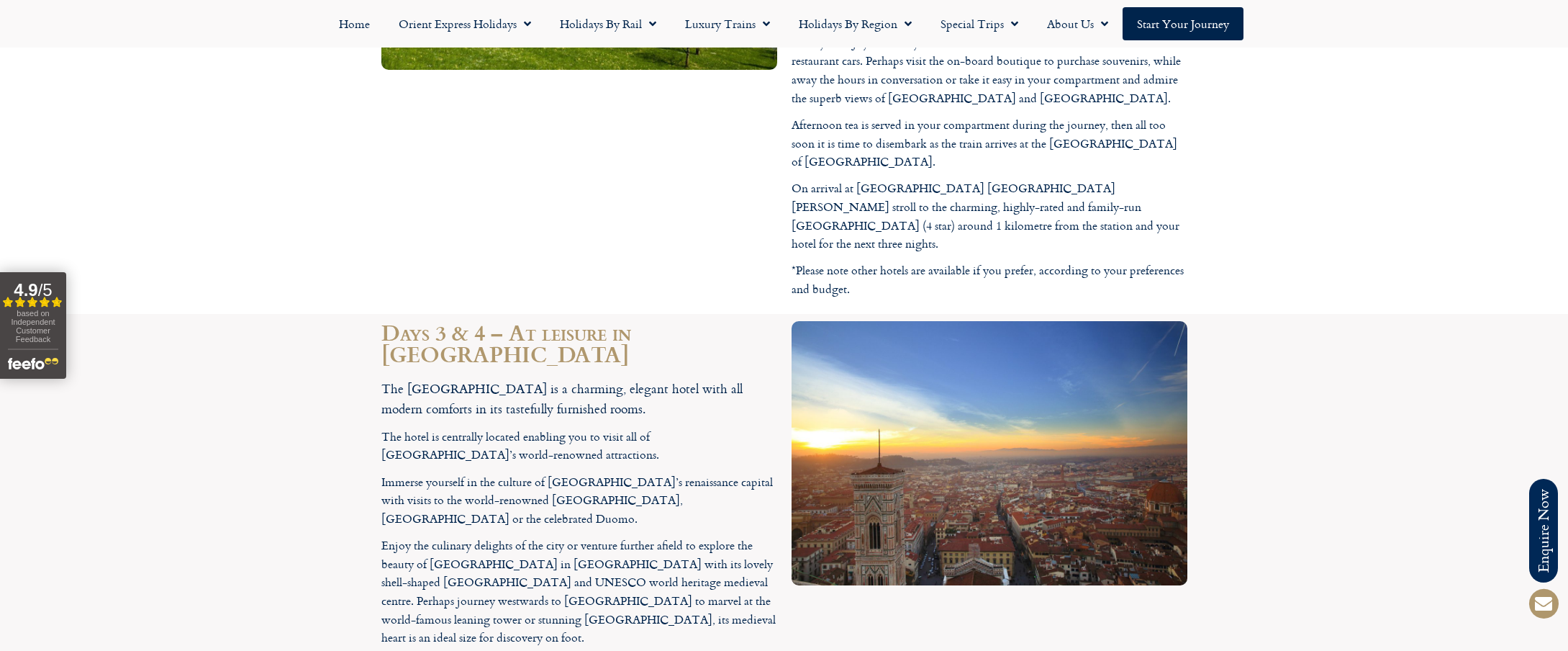
scroll to position [2722, 0]
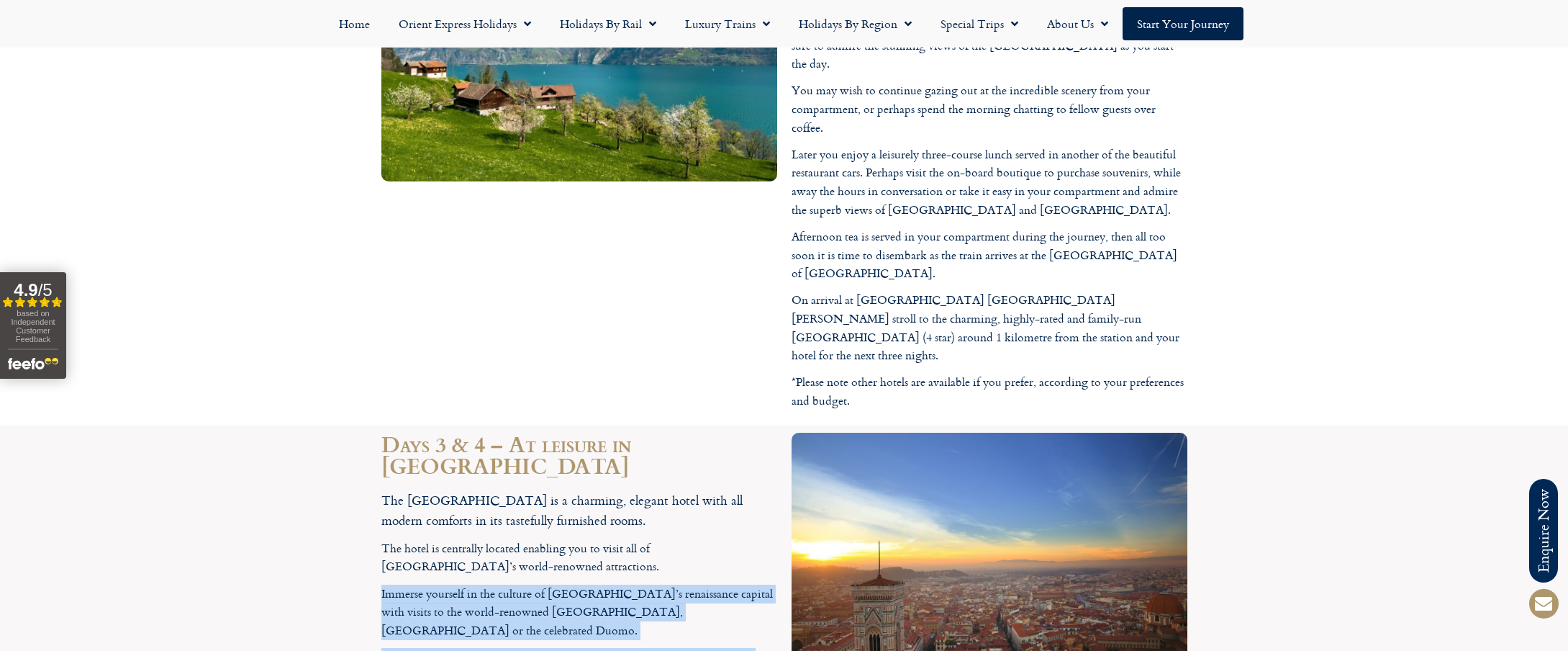
drag, startPoint x: 380, startPoint y: 267, endPoint x: 566, endPoint y: 387, distance: 221.4
copy div "Immerse yourself in the culture of [GEOGRAPHIC_DATA]’s renaissance capital with…"
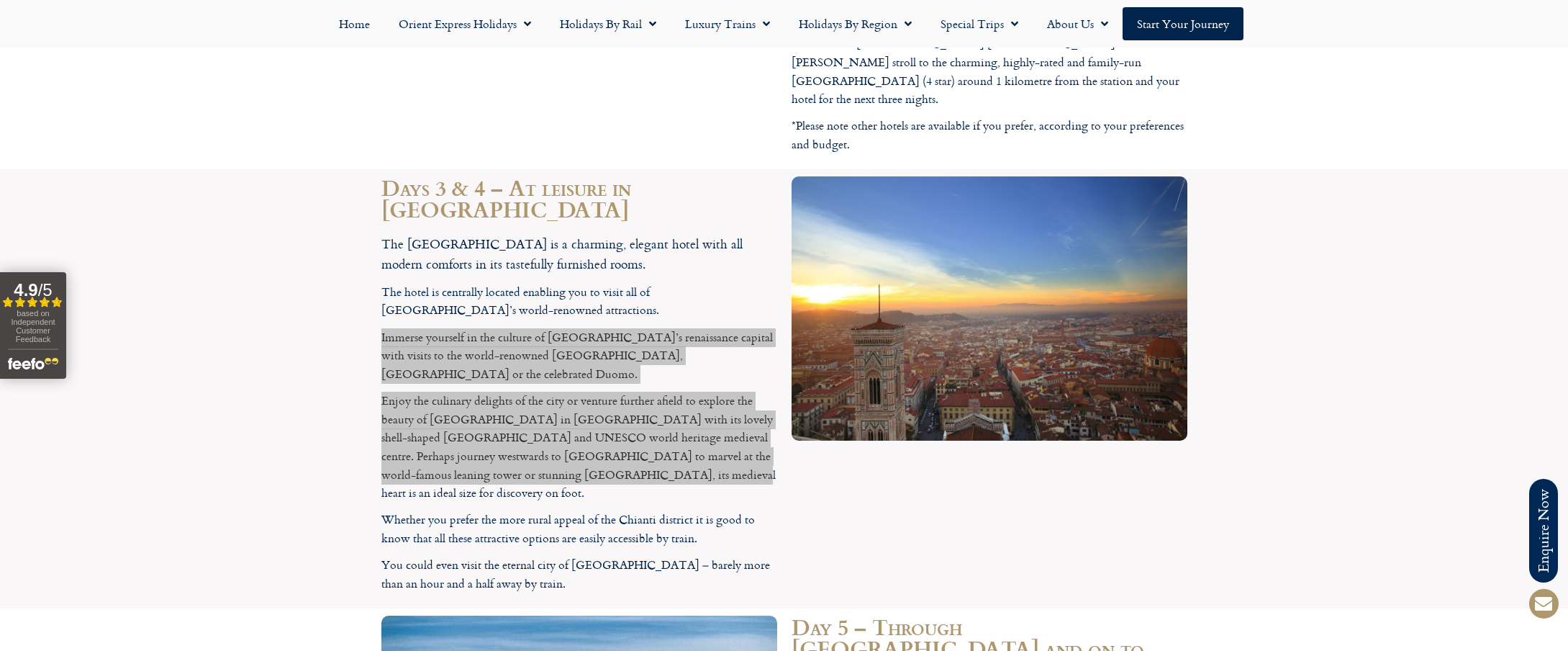
scroll to position [2984, 0]
